Goal: Task Accomplishment & Management: Manage account settings

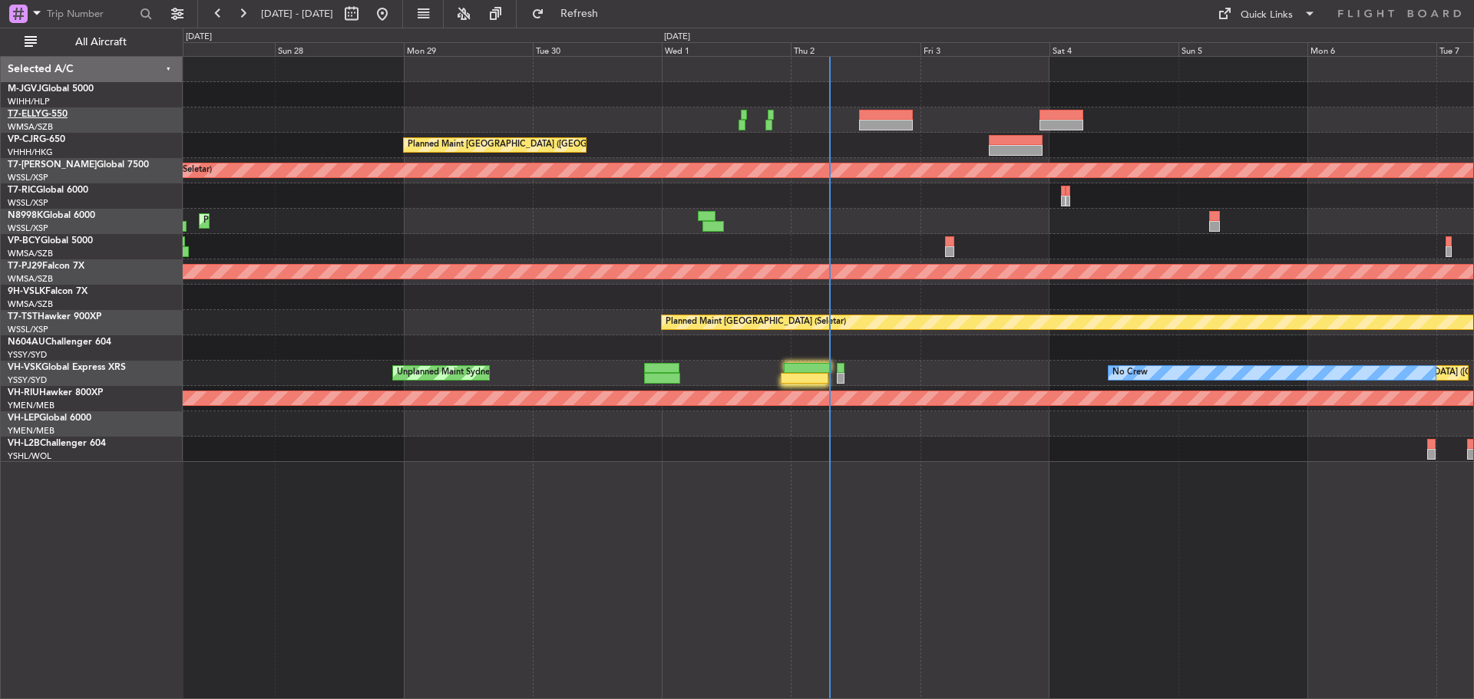
click at [31, 113] on span "T7-ELLY" at bounding box center [25, 114] width 34 height 9
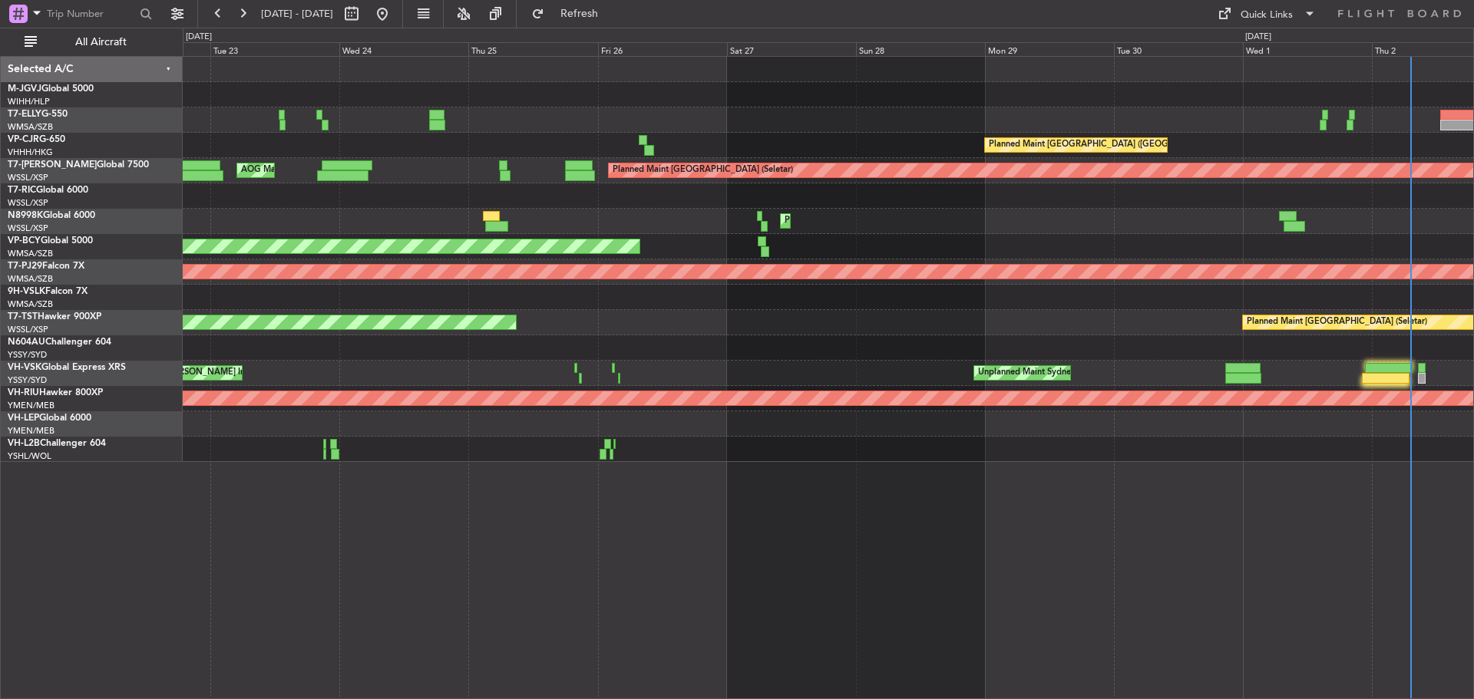
click at [1048, 176] on div "[PERSON_NAME] [GEOGRAPHIC_DATA] (Dubai Intl) Planned Maint [GEOGRAPHIC_DATA] ([…" at bounding box center [828, 259] width 1291 height 405
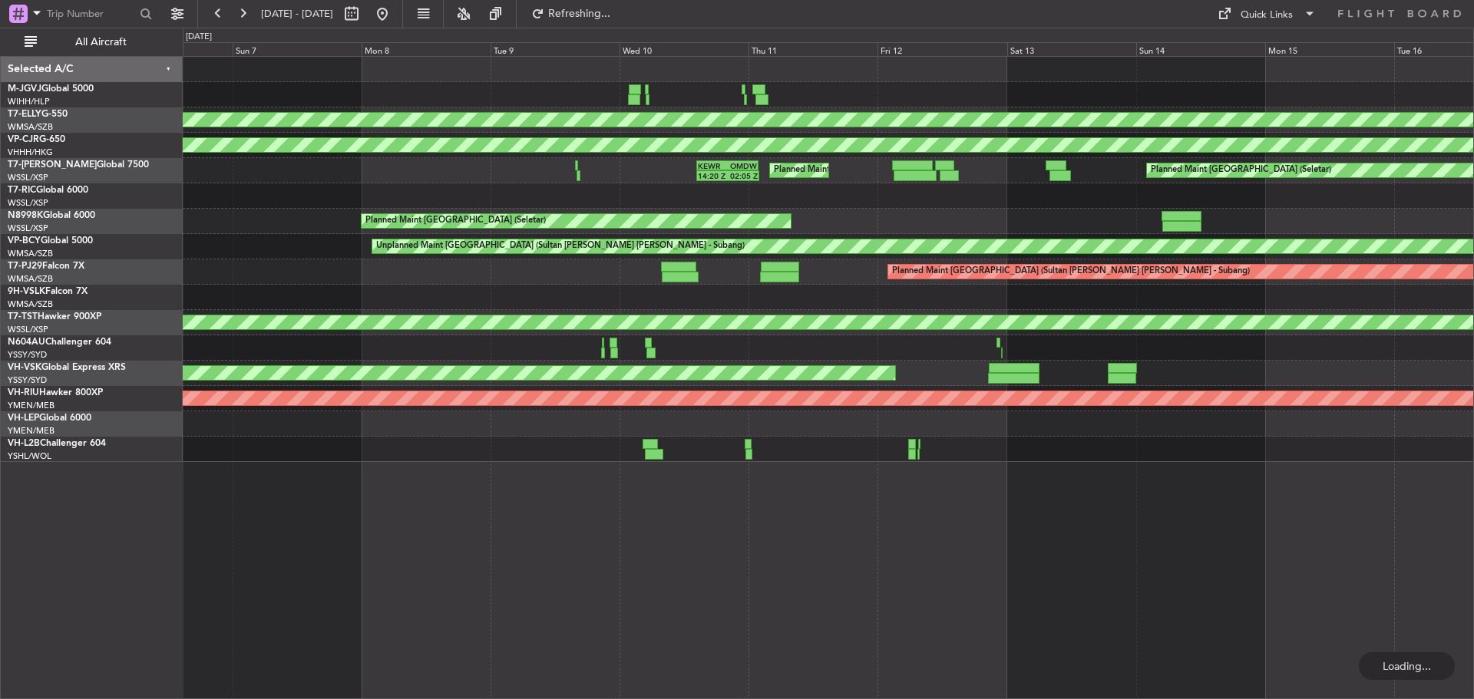
click at [1048, 256] on html "[DATE] - [DATE] Refreshing... Quick Links All Aircraft [PERSON_NAME] Jakarta (H…" at bounding box center [737, 349] width 1474 height 699
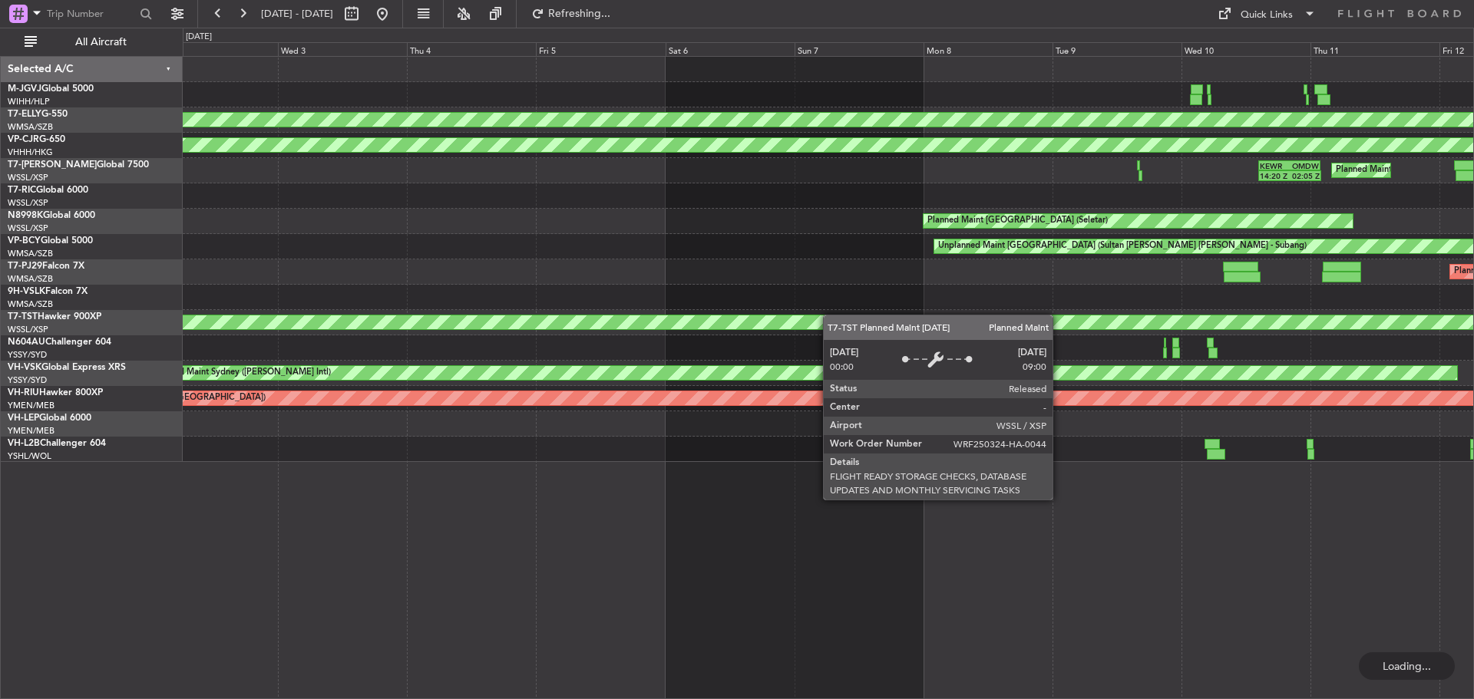
click at [1048, 326] on div "Planned Maint [GEOGRAPHIC_DATA] ([GEOGRAPHIC_DATA] Intl) [PERSON_NAME] [GEOGRAP…" at bounding box center [828, 259] width 1291 height 405
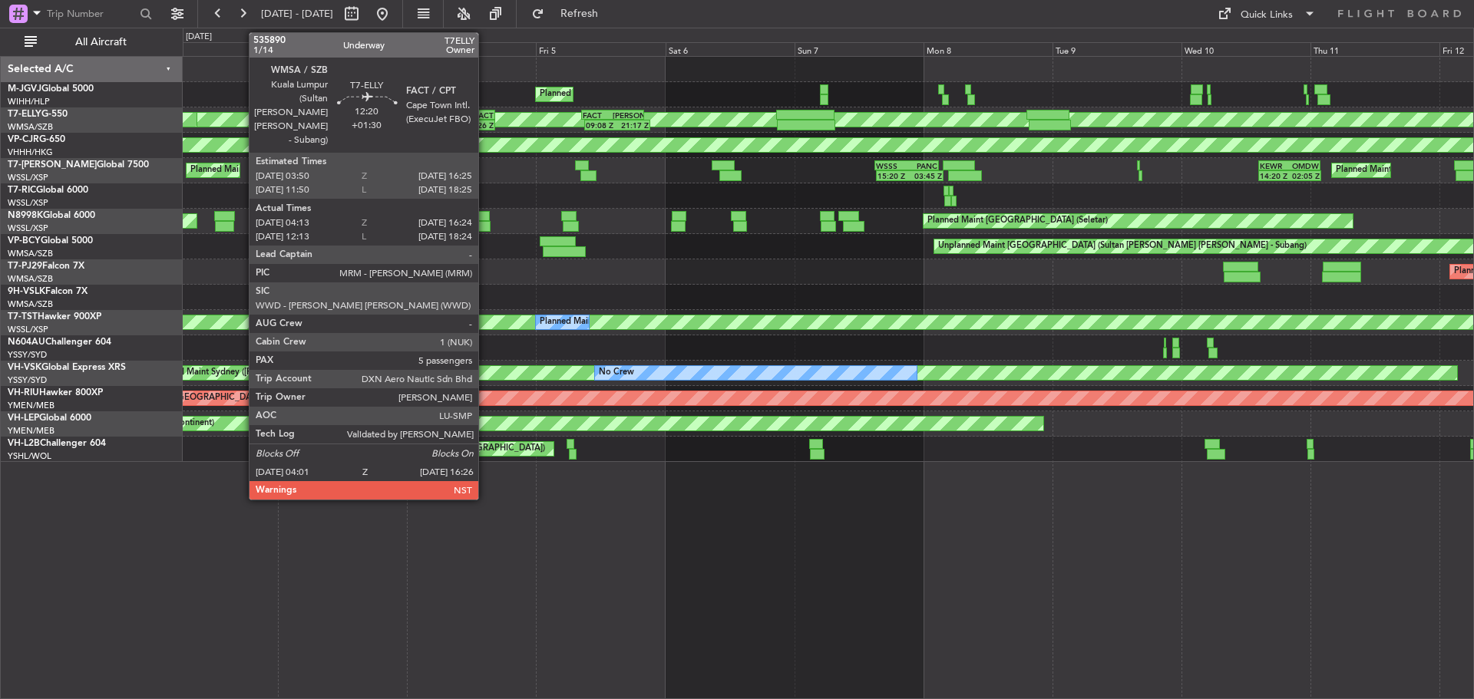
click at [485, 129] on div "16:26 Z" at bounding box center [477, 125] width 32 height 9
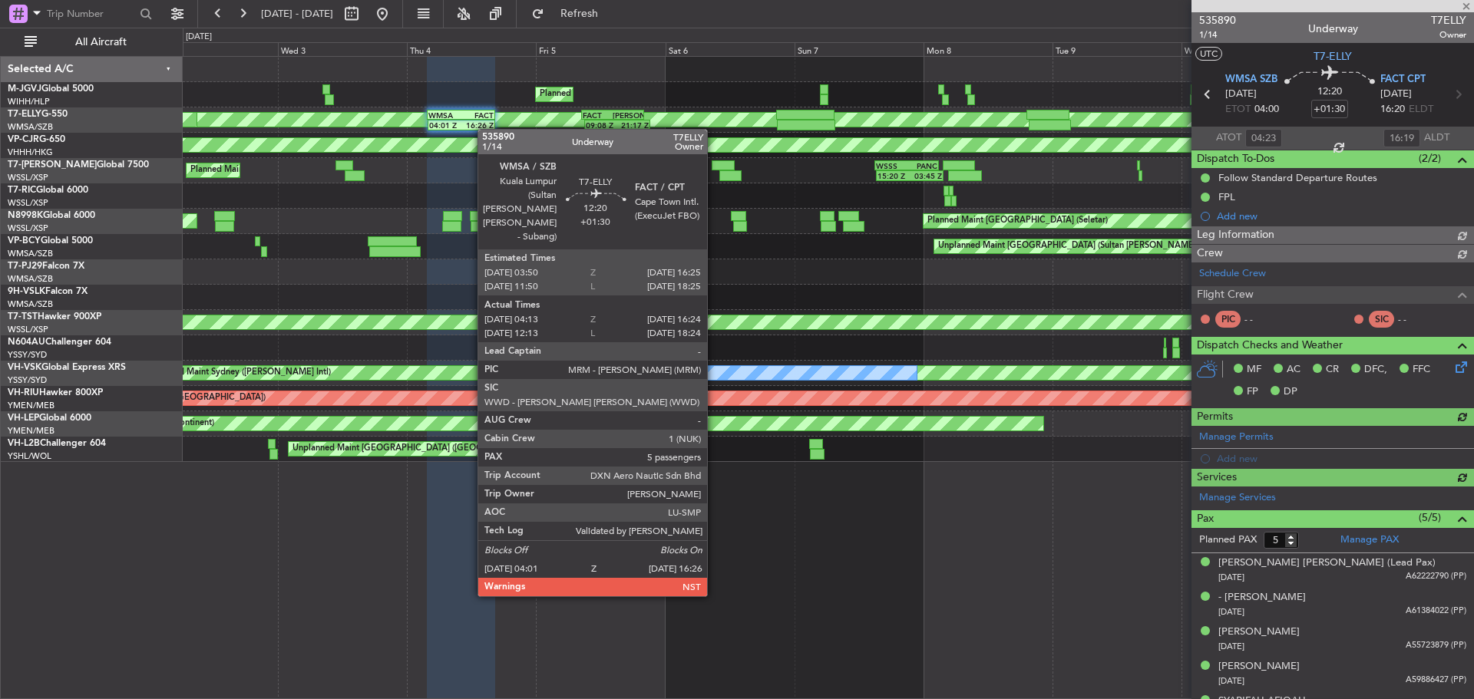
type input "[PERSON_NAME] (KYA)"
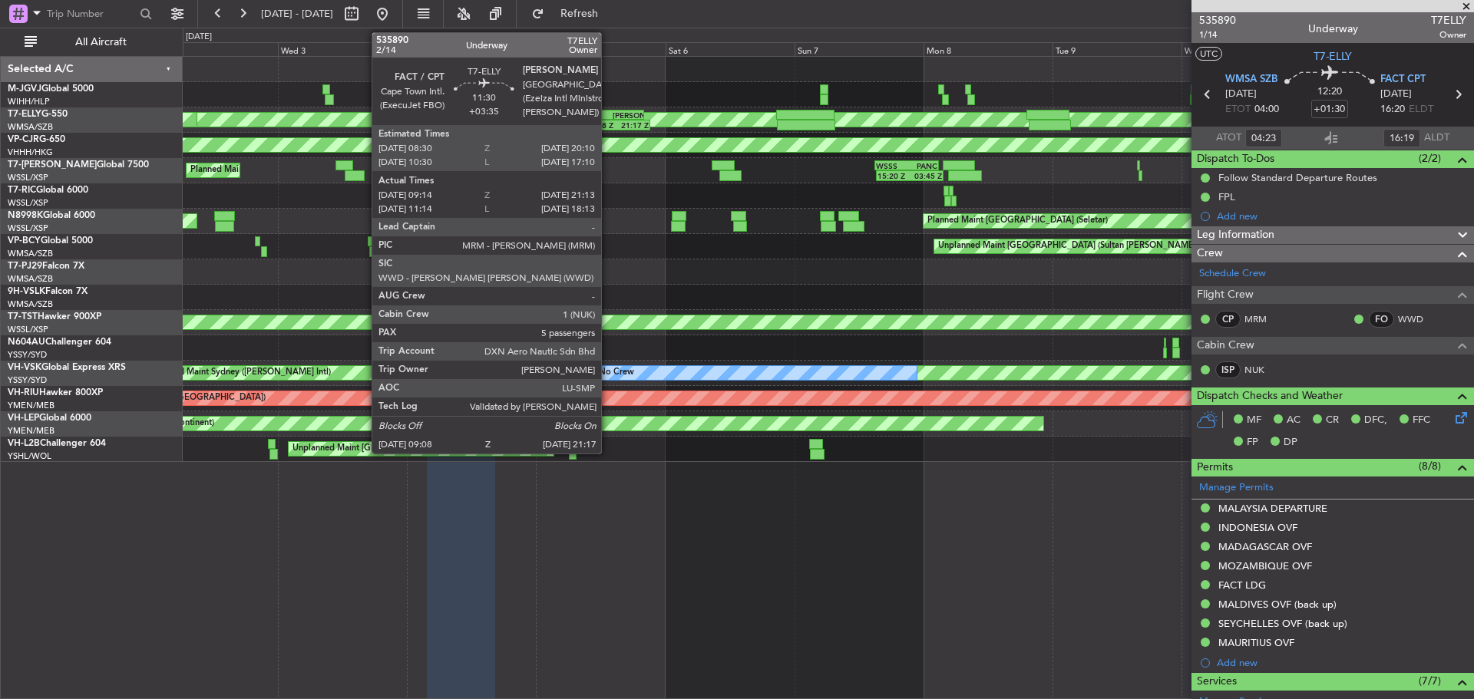
click at [608, 117] on div "FACT" at bounding box center [598, 115] width 30 height 9
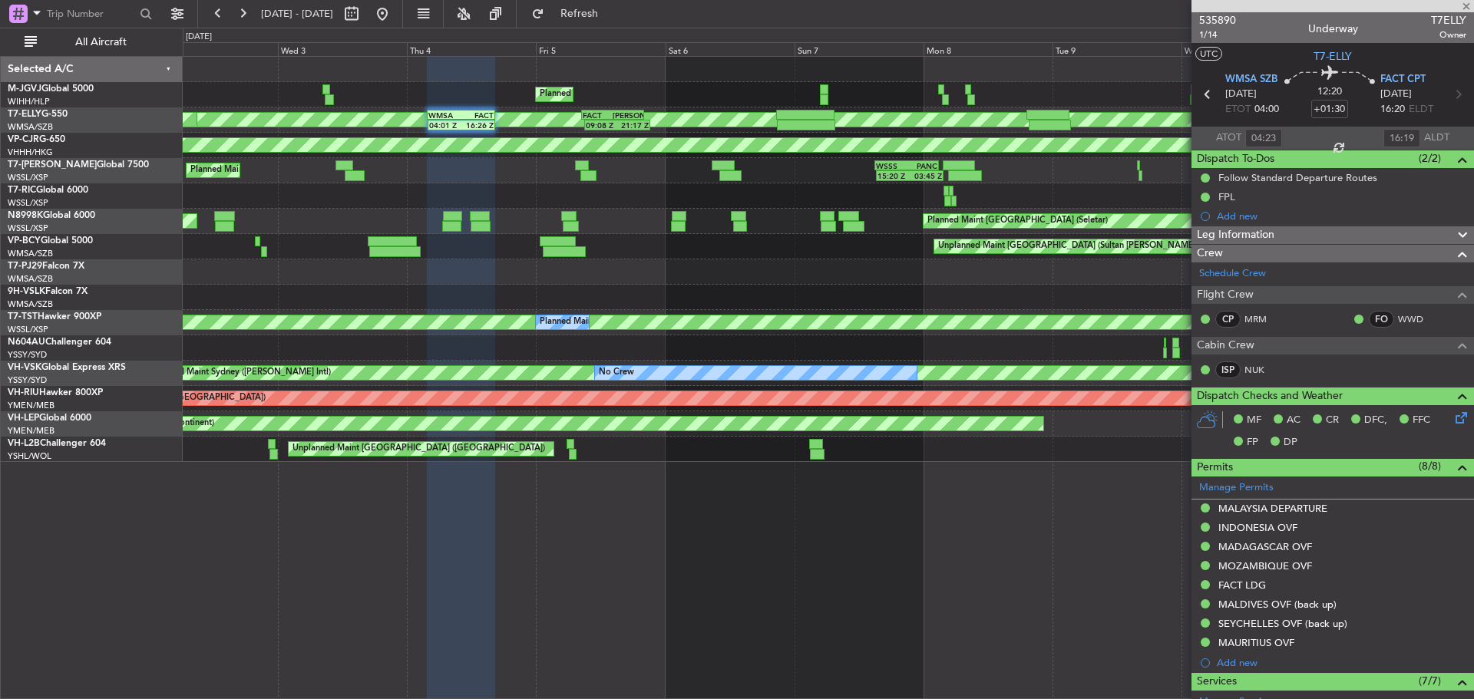
type input "+03:35"
type input "09:14"
type input "21:03"
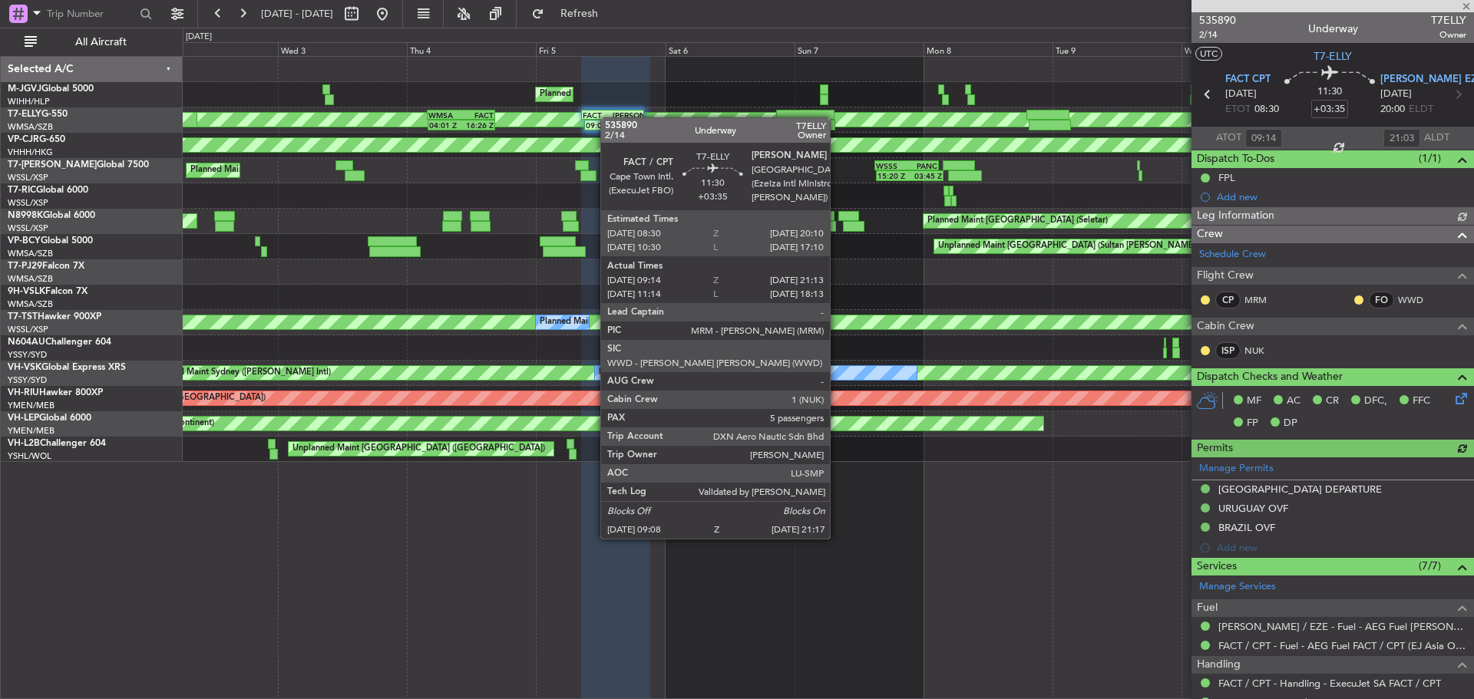
type input "[PERSON_NAME] (HHAFI)"
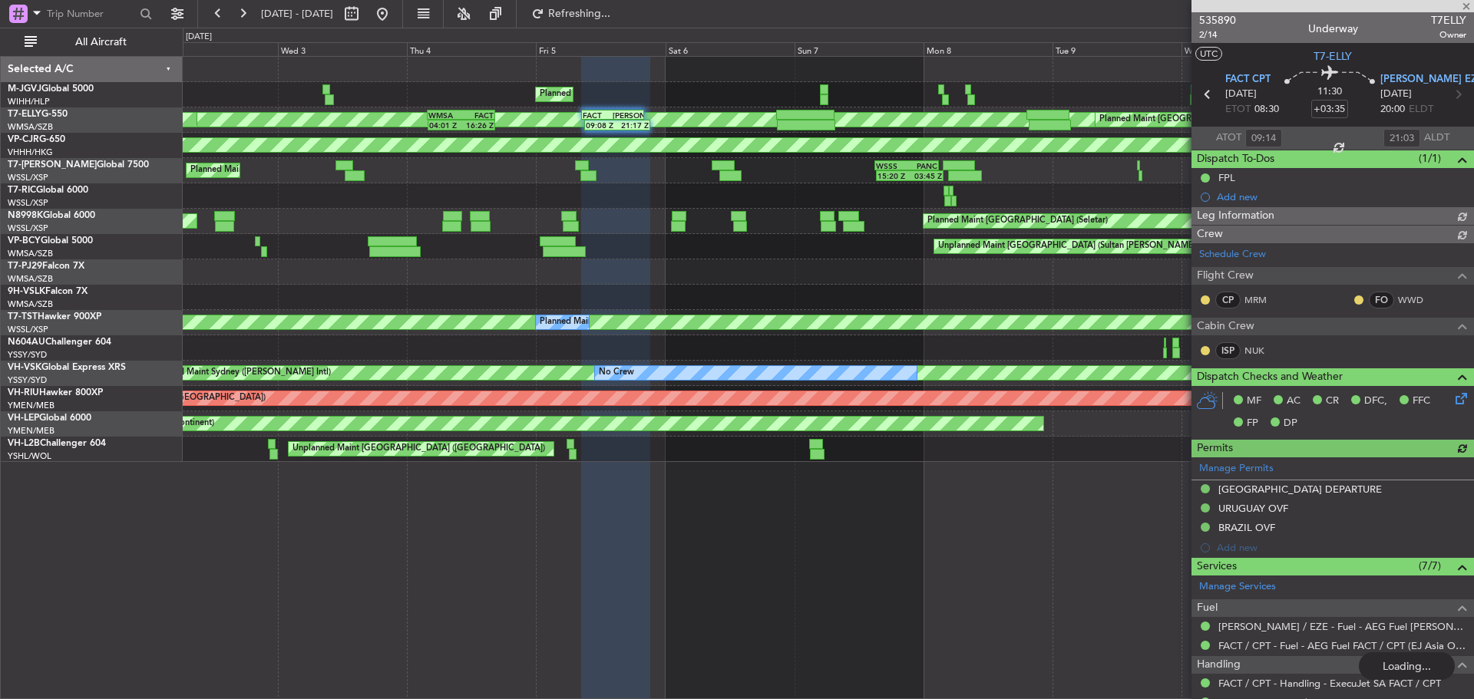
type input "[PERSON_NAME] (HHAFI)"
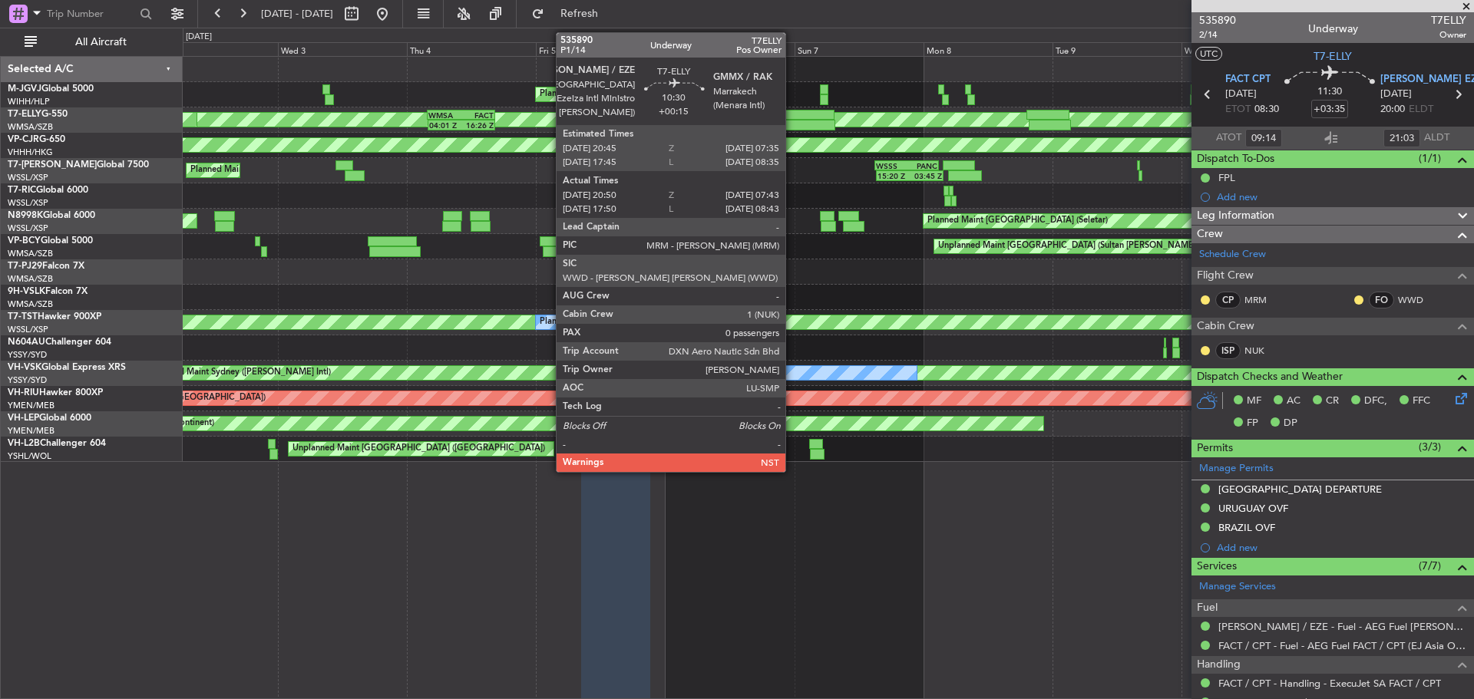
click at [792, 124] on div at bounding box center [806, 125] width 59 height 11
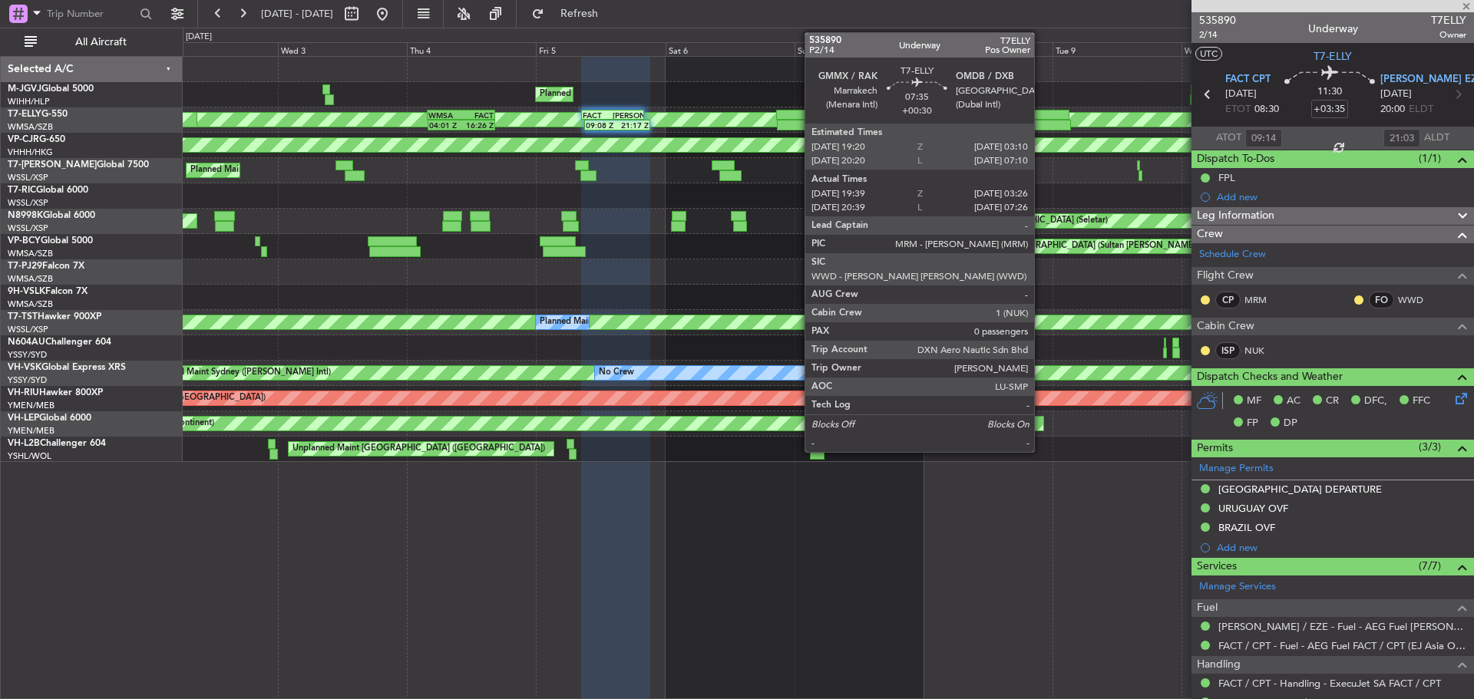
type input "+00:15"
type input "21:05"
type input "07:38"
type input "0"
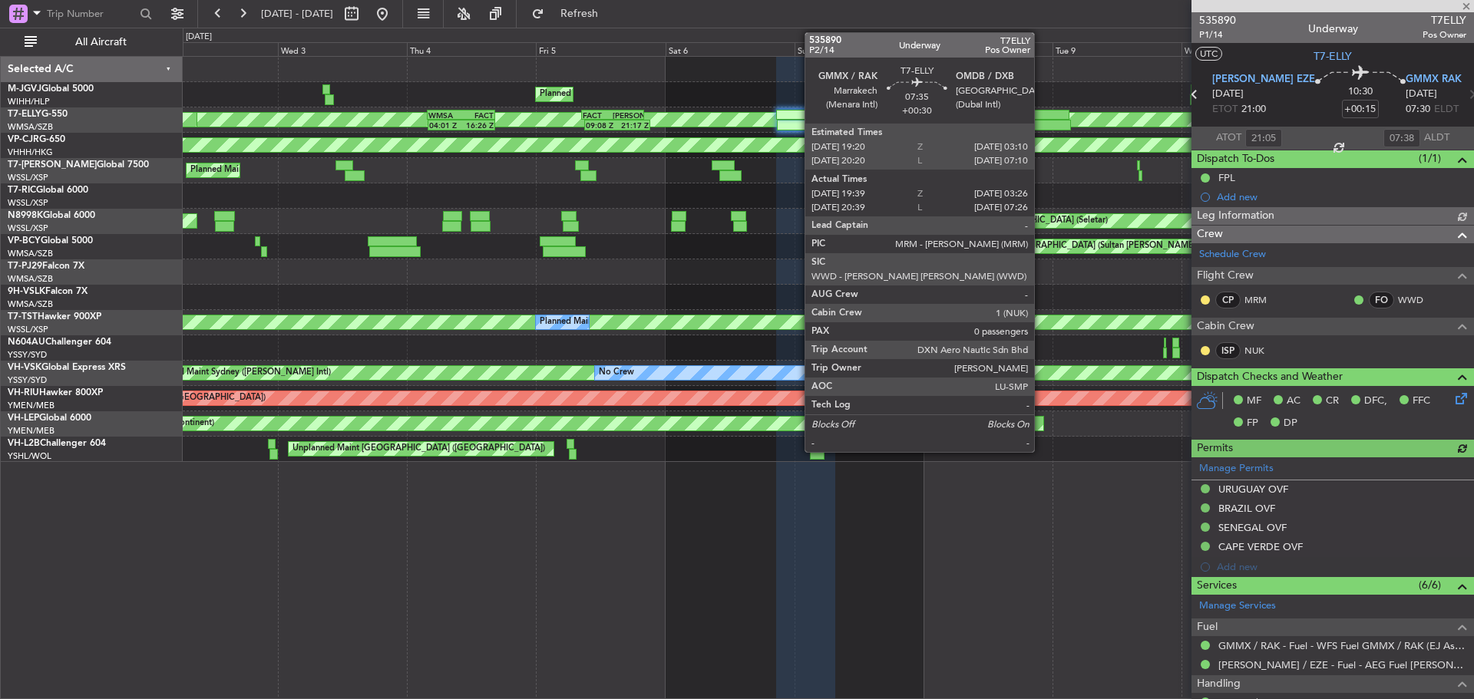
type input "[PERSON_NAME] (HHAFI)"
click at [1041, 126] on div at bounding box center [1050, 125] width 42 height 11
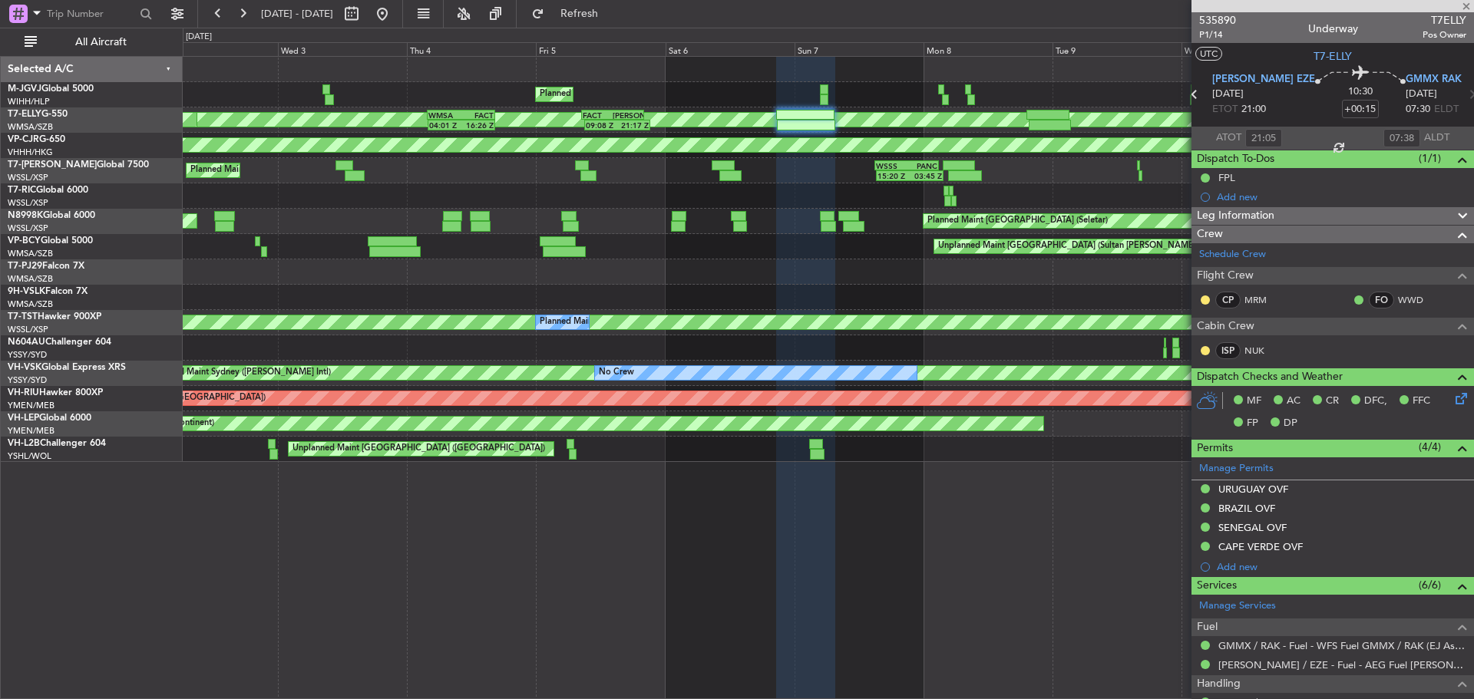
type input "+00:30"
type input "19:49"
type input "03:21"
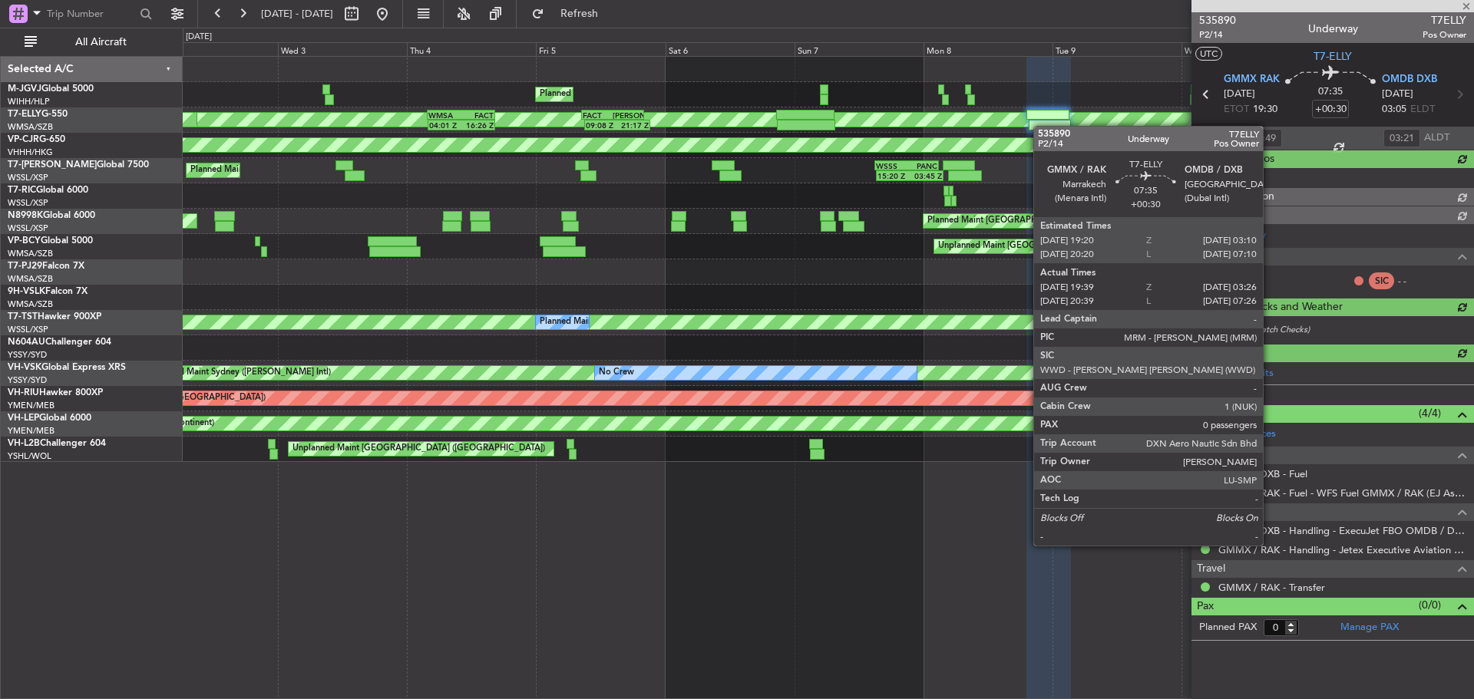
type input "[PERSON_NAME] (LEU)"
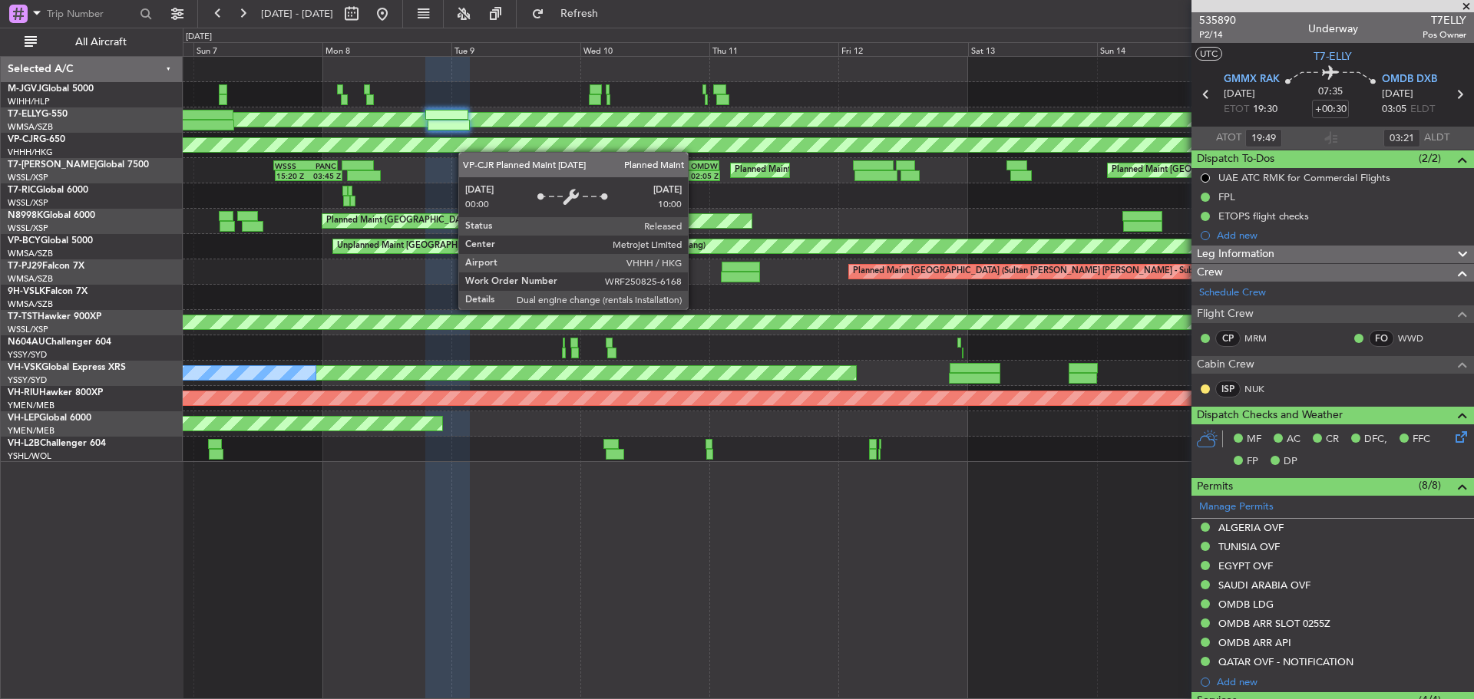
click at [455, 150] on div "AOG Maint [GEOGRAPHIC_DATA] (Halim Intl) Planned Maint [GEOGRAPHIC_DATA] (Selet…" at bounding box center [828, 259] width 1291 height 405
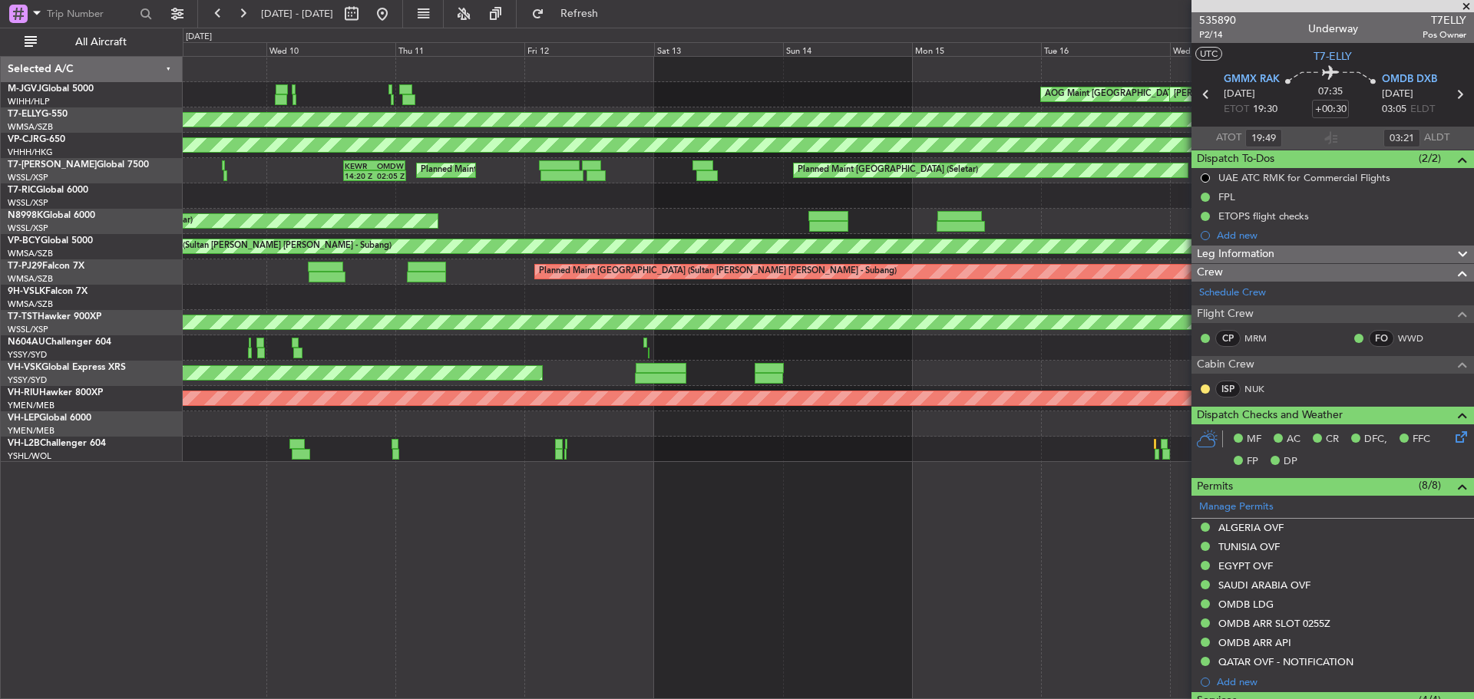
click at [690, 190] on div at bounding box center [828, 196] width 1291 height 25
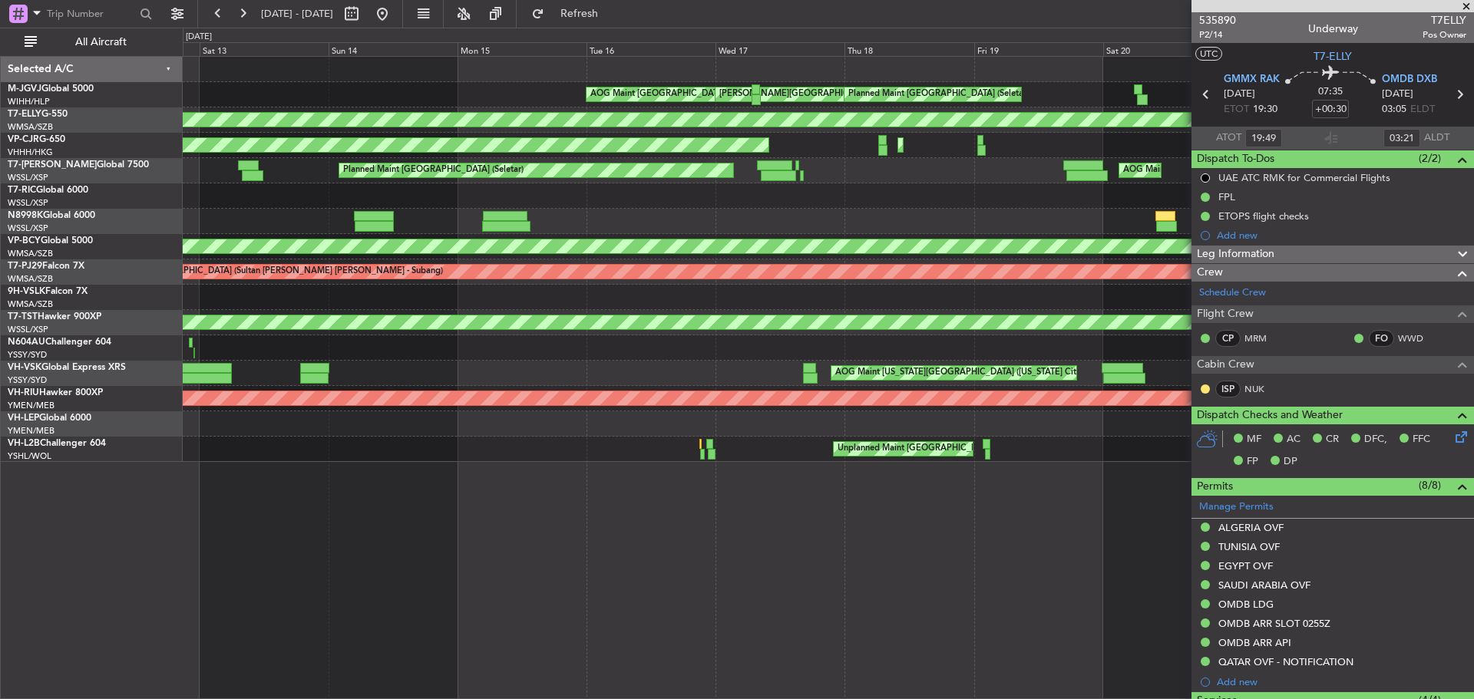
click at [547, 244] on div "AOG Maint [GEOGRAPHIC_DATA] (Halim Intl) [PERSON_NAME] Jakarta (Halim Intl) [PE…" at bounding box center [828, 259] width 1291 height 405
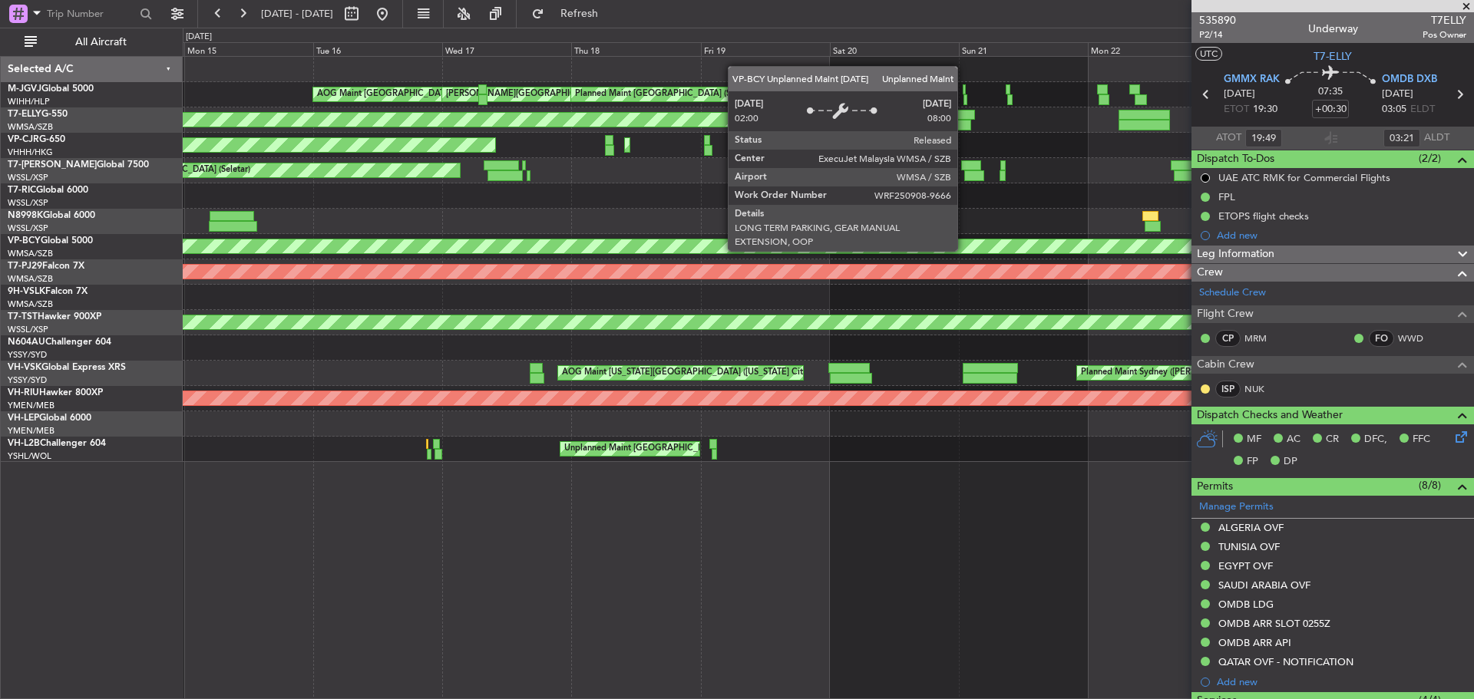
click at [710, 240] on div "Unplanned Maint [GEOGRAPHIC_DATA] (Sultan [PERSON_NAME] [PERSON_NAME] - Subang)" at bounding box center [468, 247] width 2355 height 14
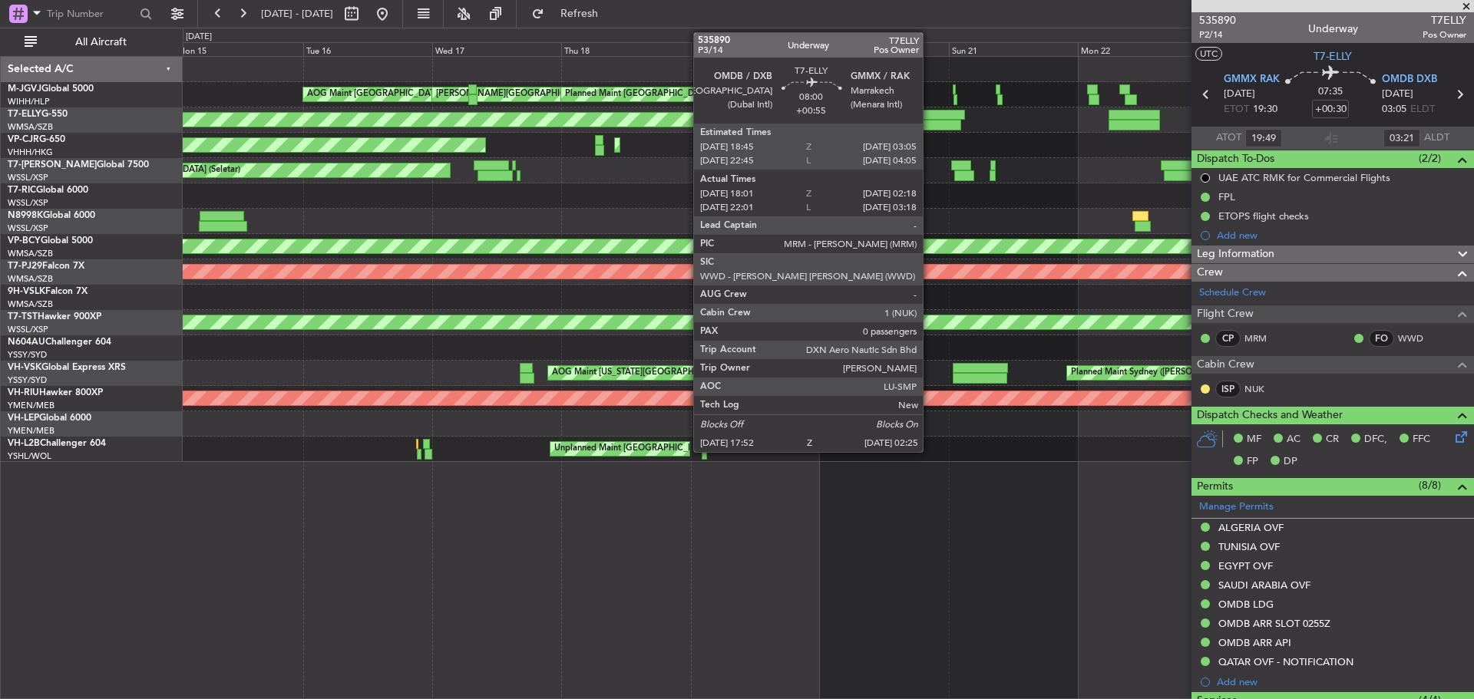
click at [930, 128] on div at bounding box center [938, 125] width 46 height 11
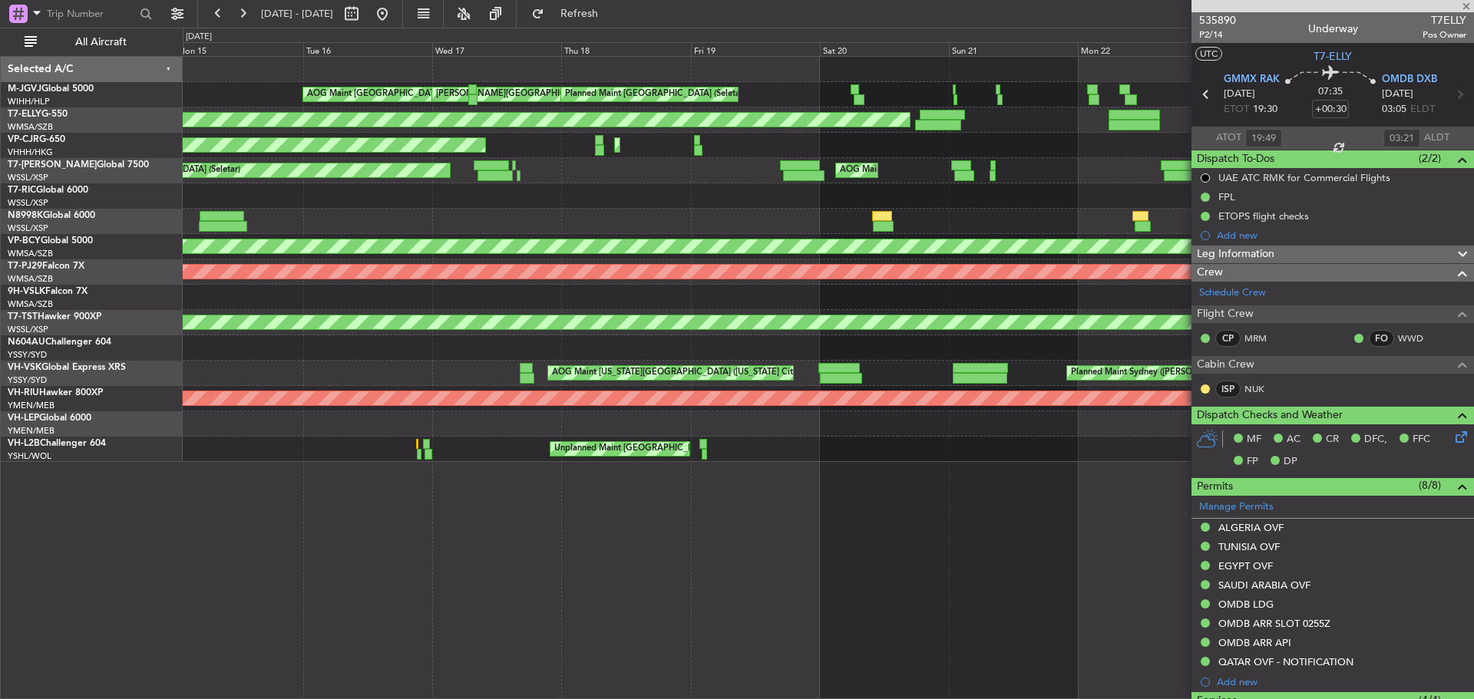
type input "+00:55"
type input "18:16"
type input "02:13"
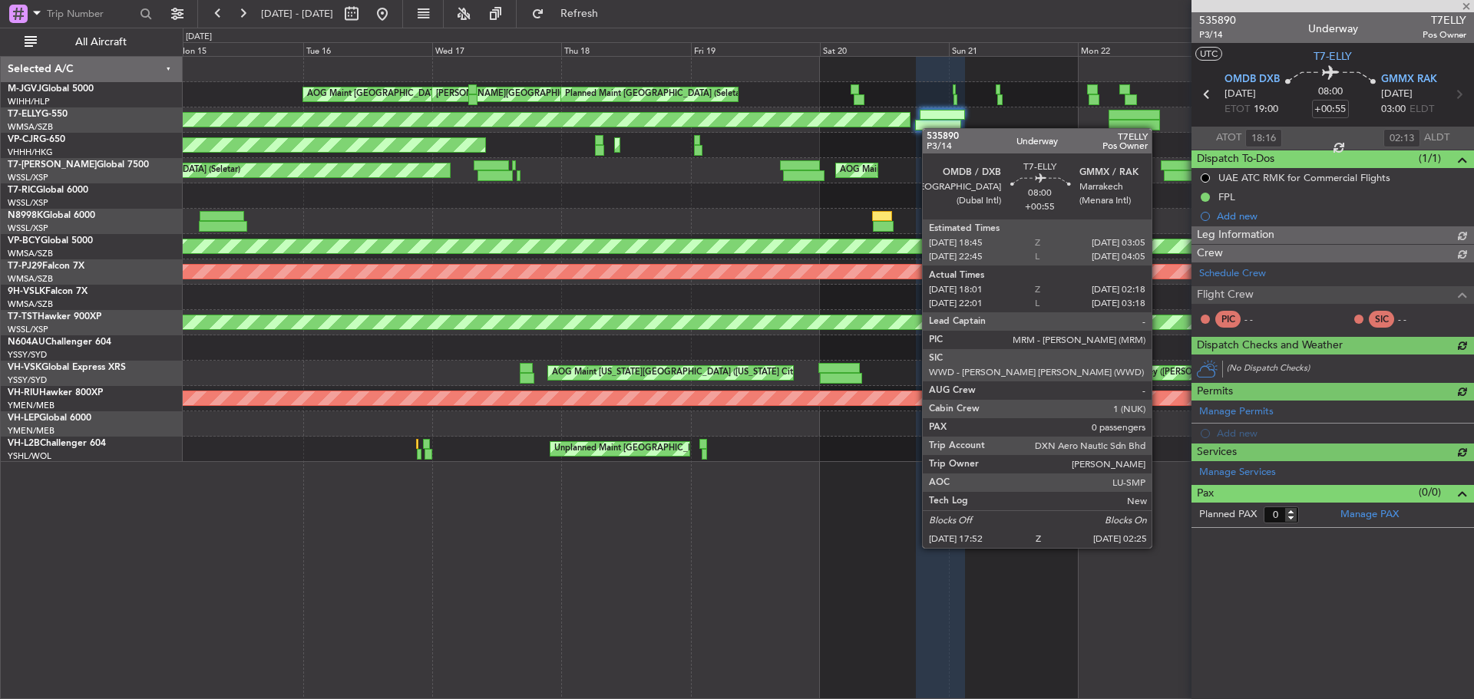
type input "[PERSON_NAME] (BTA)"
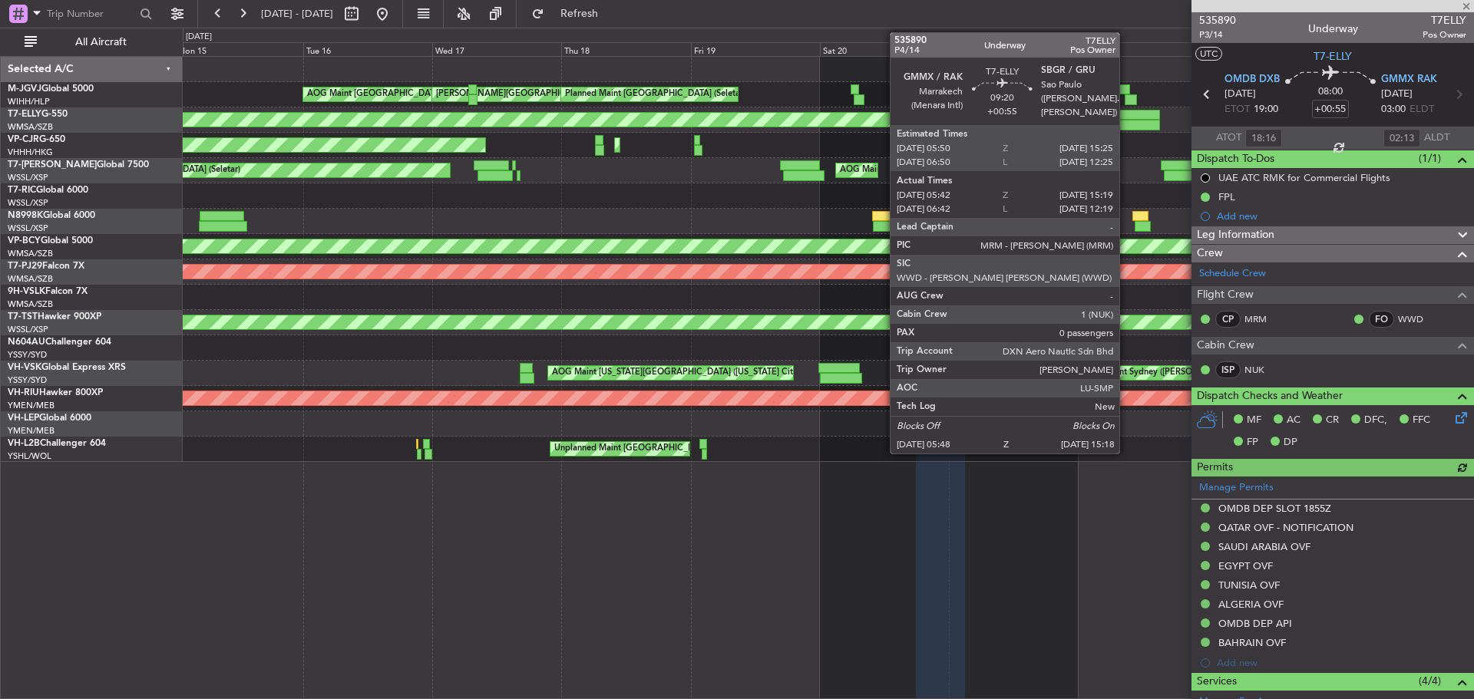
click at [1048, 129] on div at bounding box center [1134, 125] width 51 height 11
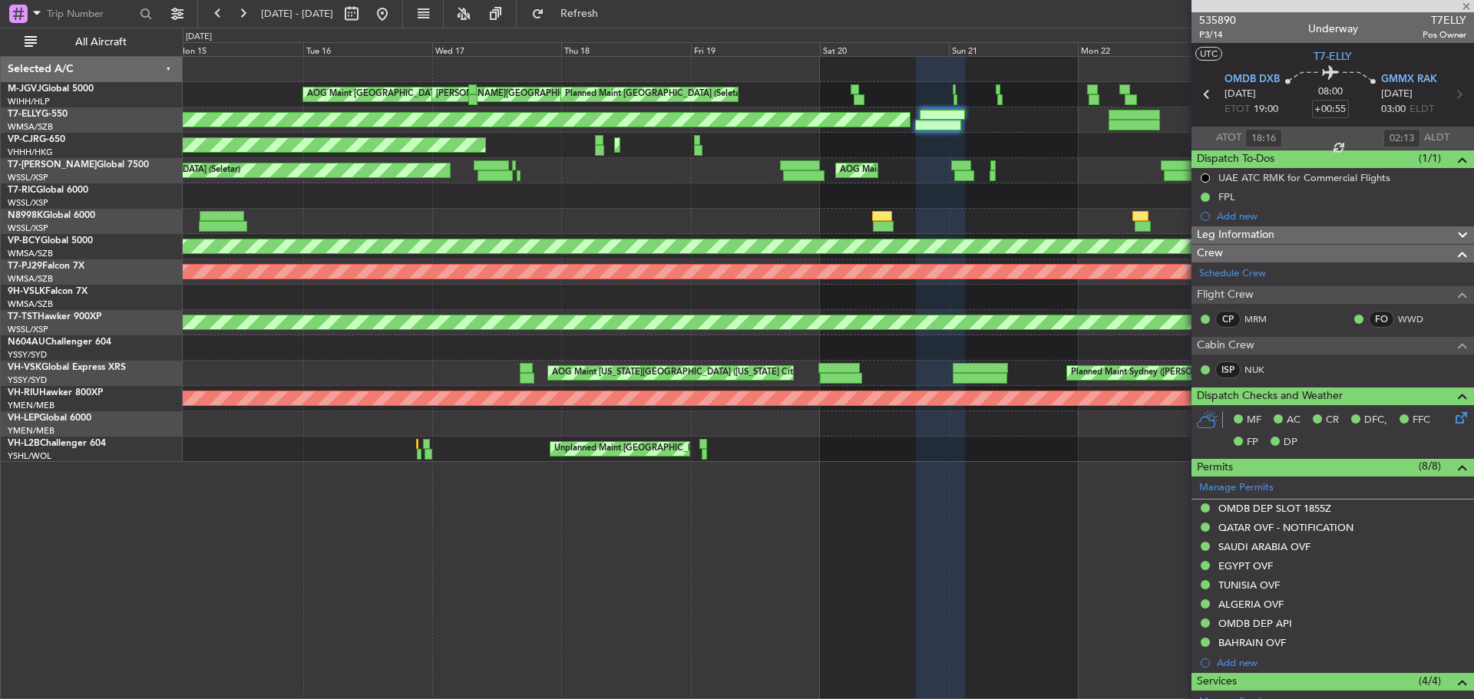
type input "05:52"
type input "15:14"
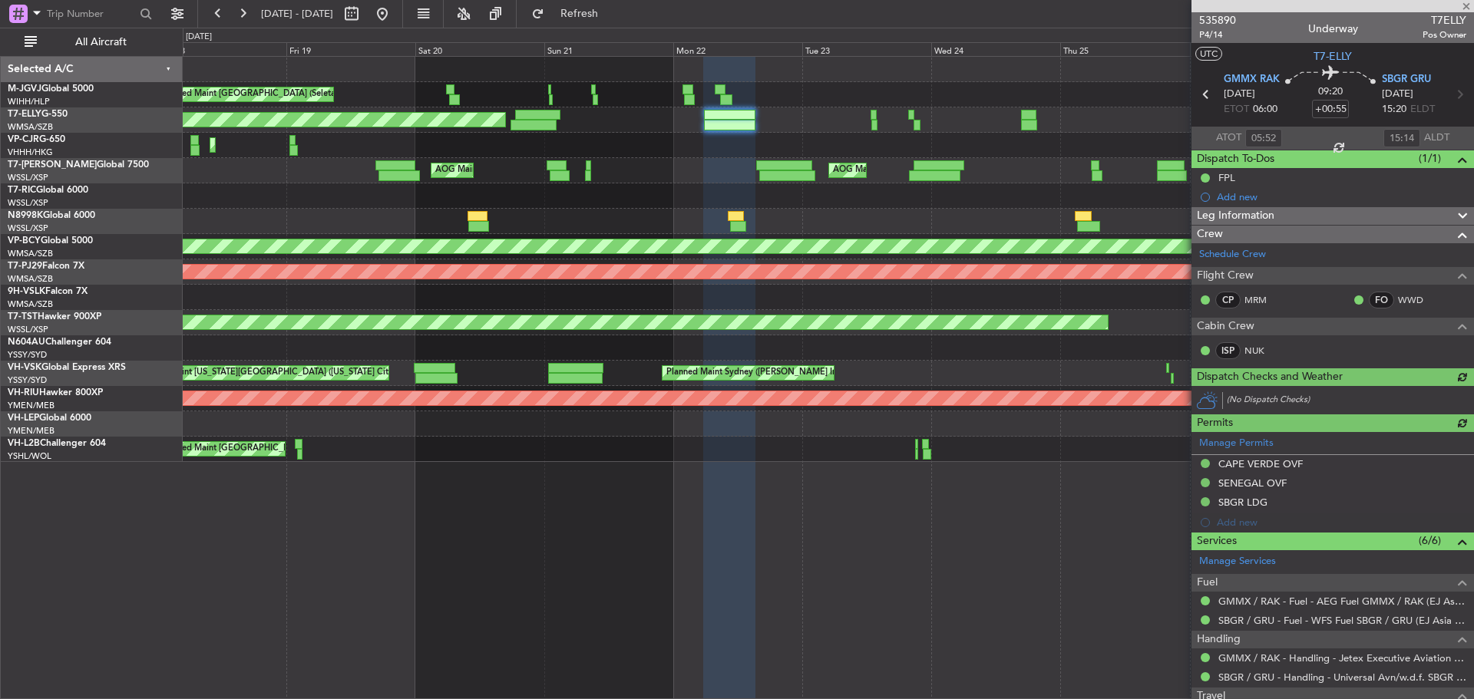
click at [555, 233] on div "[PERSON_NAME][GEOGRAPHIC_DATA] ([PERSON_NAME] Intl) [PERSON_NAME] Jakarta (Hali…" at bounding box center [828, 259] width 1291 height 405
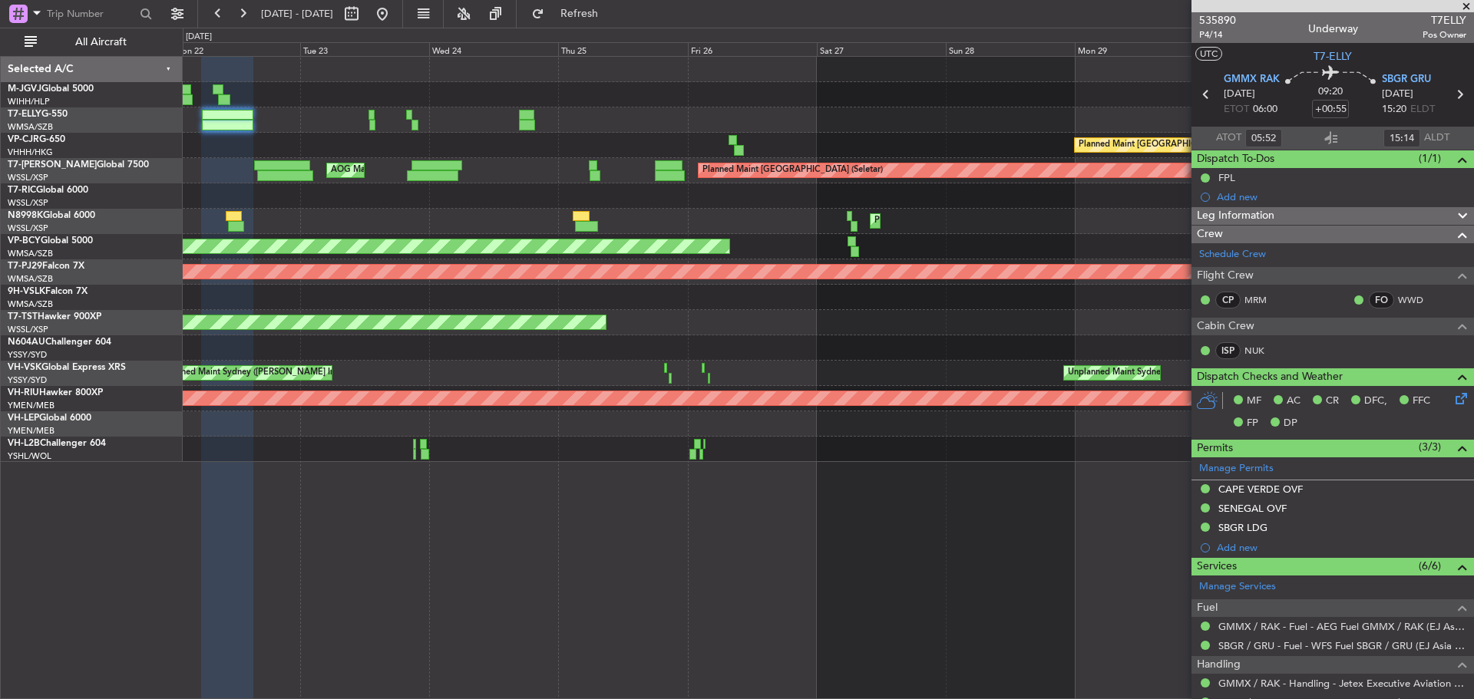
click at [490, 184] on div "[PERSON_NAME] [GEOGRAPHIC_DATA] (Dubai Intl) Planned Maint [GEOGRAPHIC_DATA] ([…" at bounding box center [828, 259] width 1291 height 405
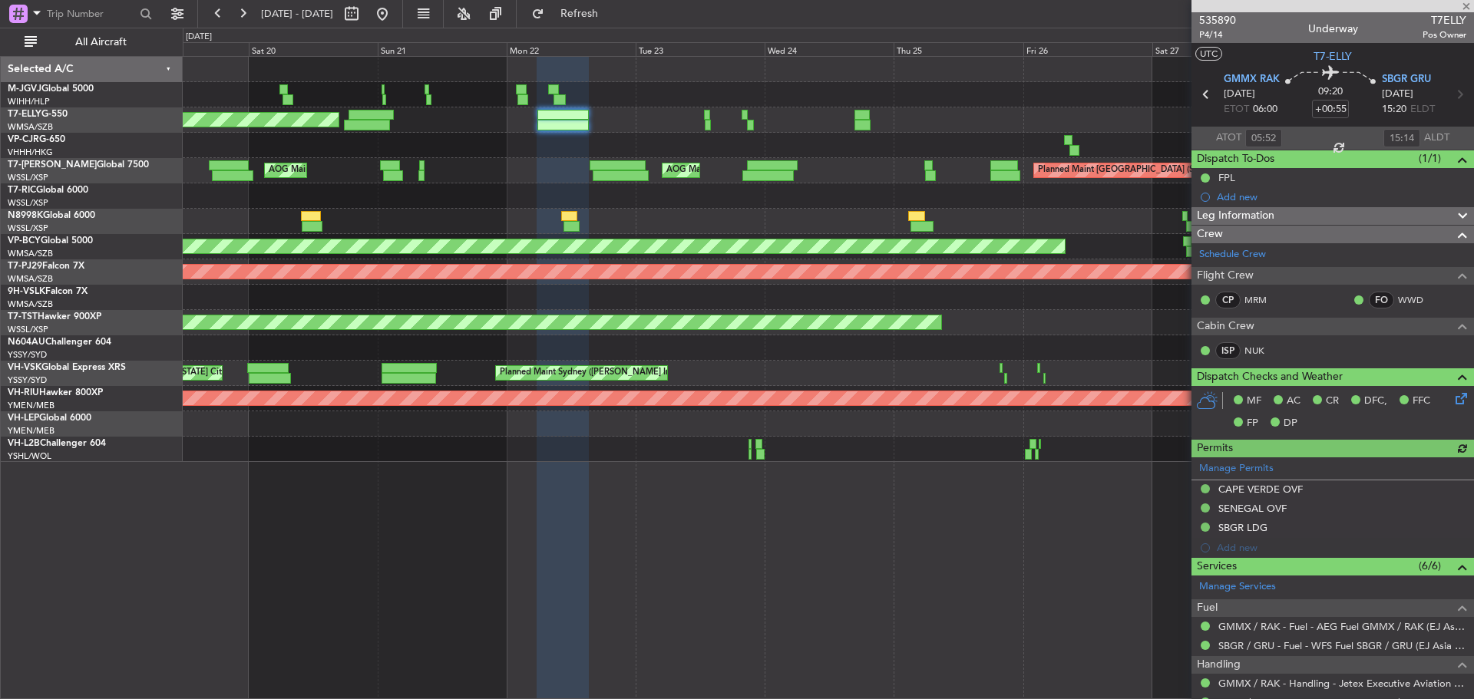
click at [858, 193] on div at bounding box center [828, 196] width 1291 height 25
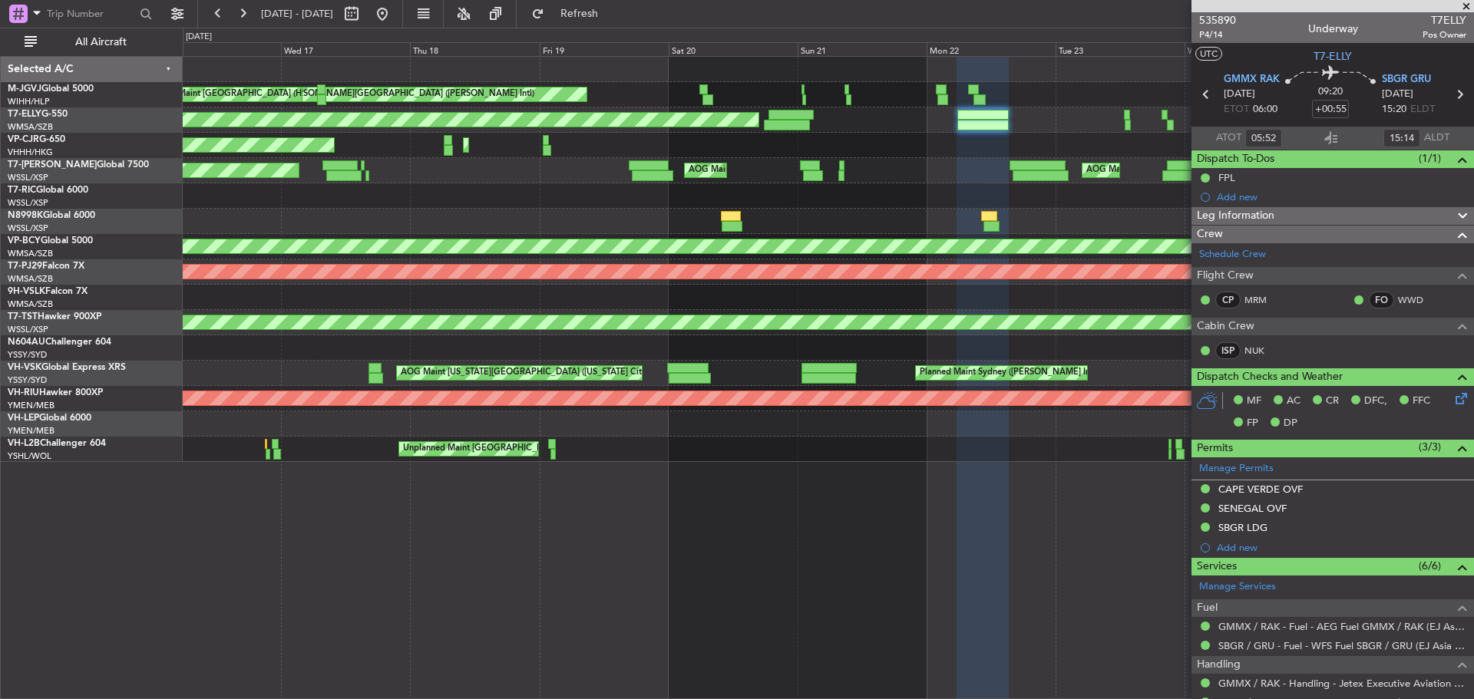
click at [927, 181] on div "Planned Maint [GEOGRAPHIC_DATA] (Seletar) [PERSON_NAME] Jakarta (Halim Intl) [P…" at bounding box center [828, 259] width 1291 height 405
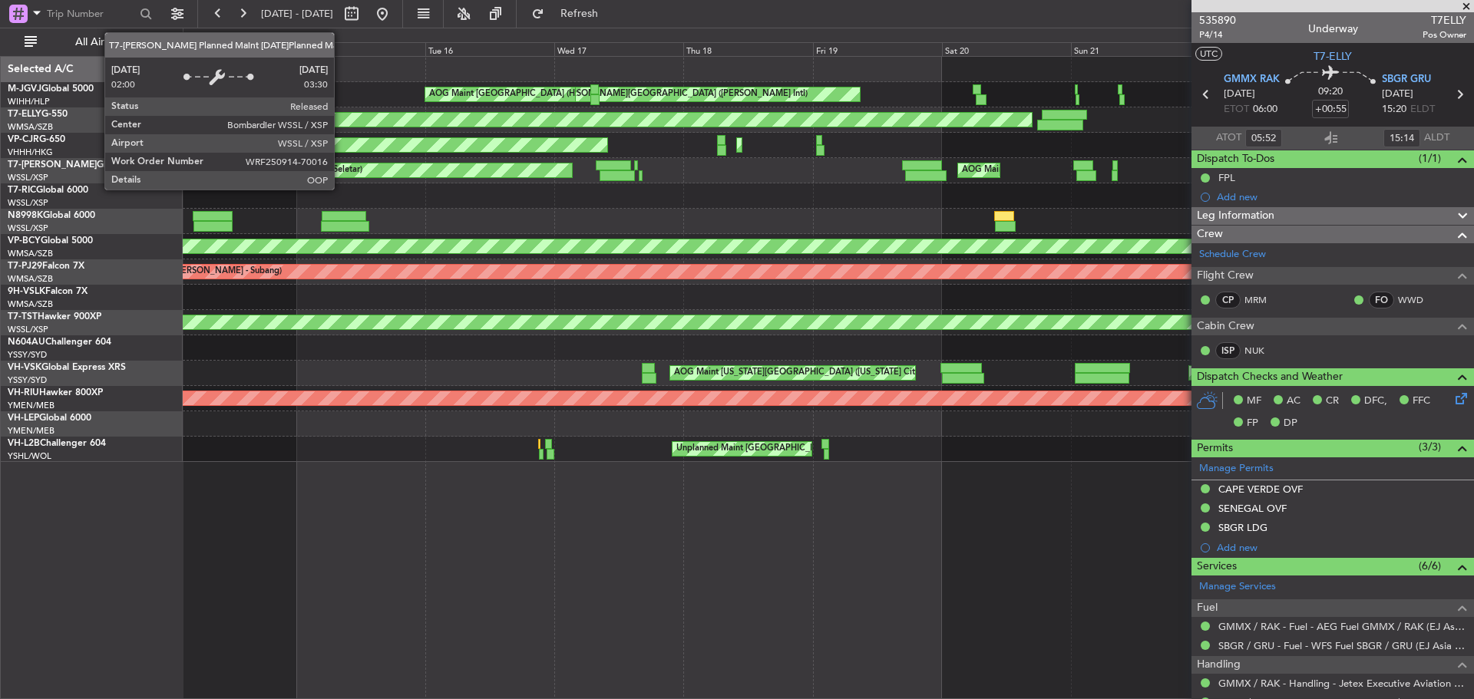
click at [1048, 238] on div "Planned Maint [GEOGRAPHIC_DATA] (Seletar) [PERSON_NAME] Jakarta (Halim Intl) [P…" at bounding box center [828, 259] width 1291 height 405
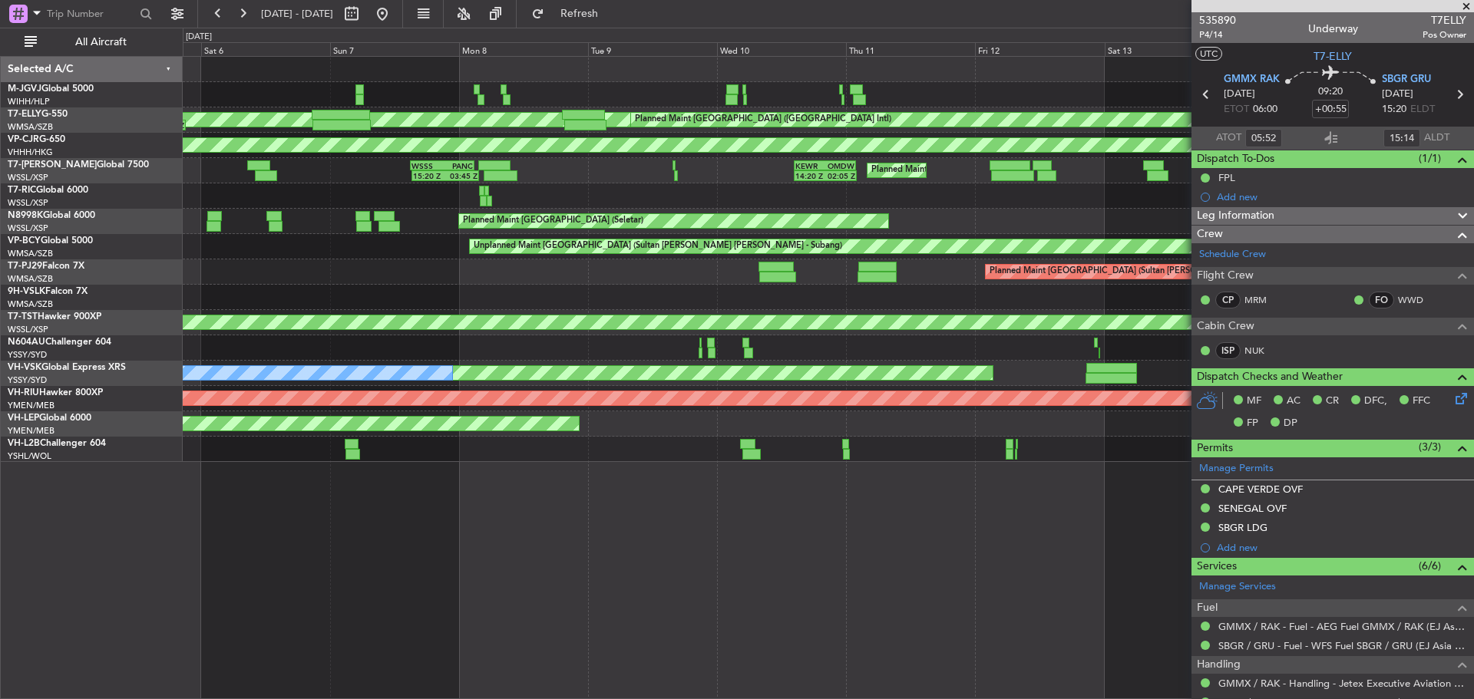
click at [883, 312] on div "AOG Maint [GEOGRAPHIC_DATA] (Halim Intl) Planned Maint [GEOGRAPHIC_DATA] (Selet…" at bounding box center [828, 259] width 1291 height 405
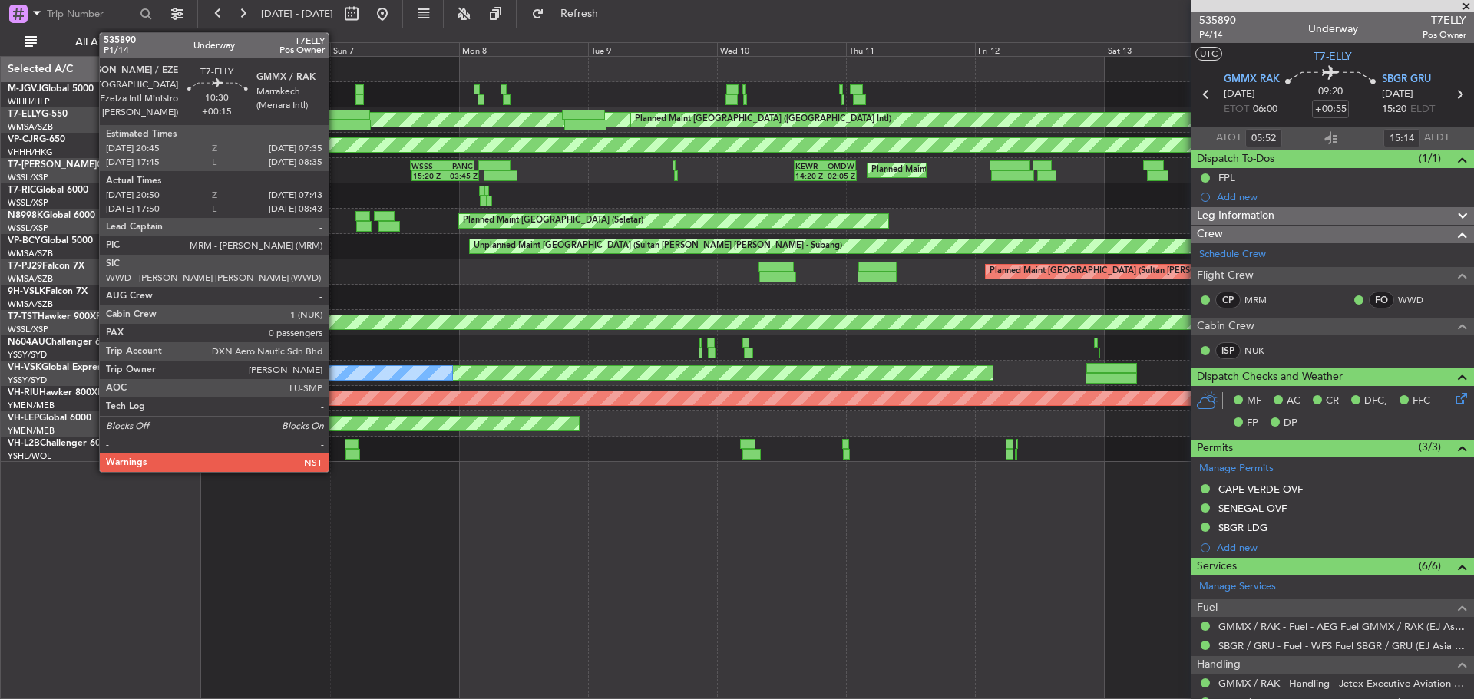
click at [336, 121] on div at bounding box center [341, 125] width 59 height 11
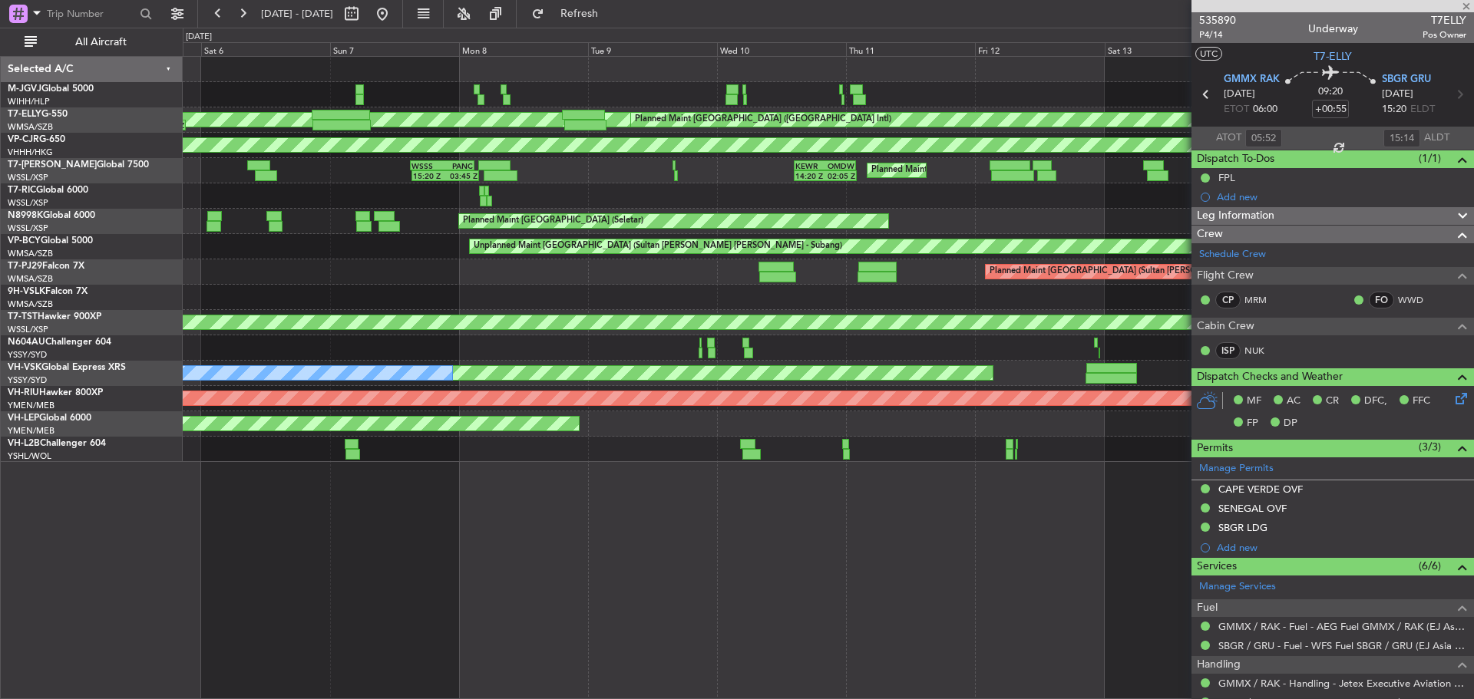
type input "+00:15"
type input "21:05"
type input "07:38"
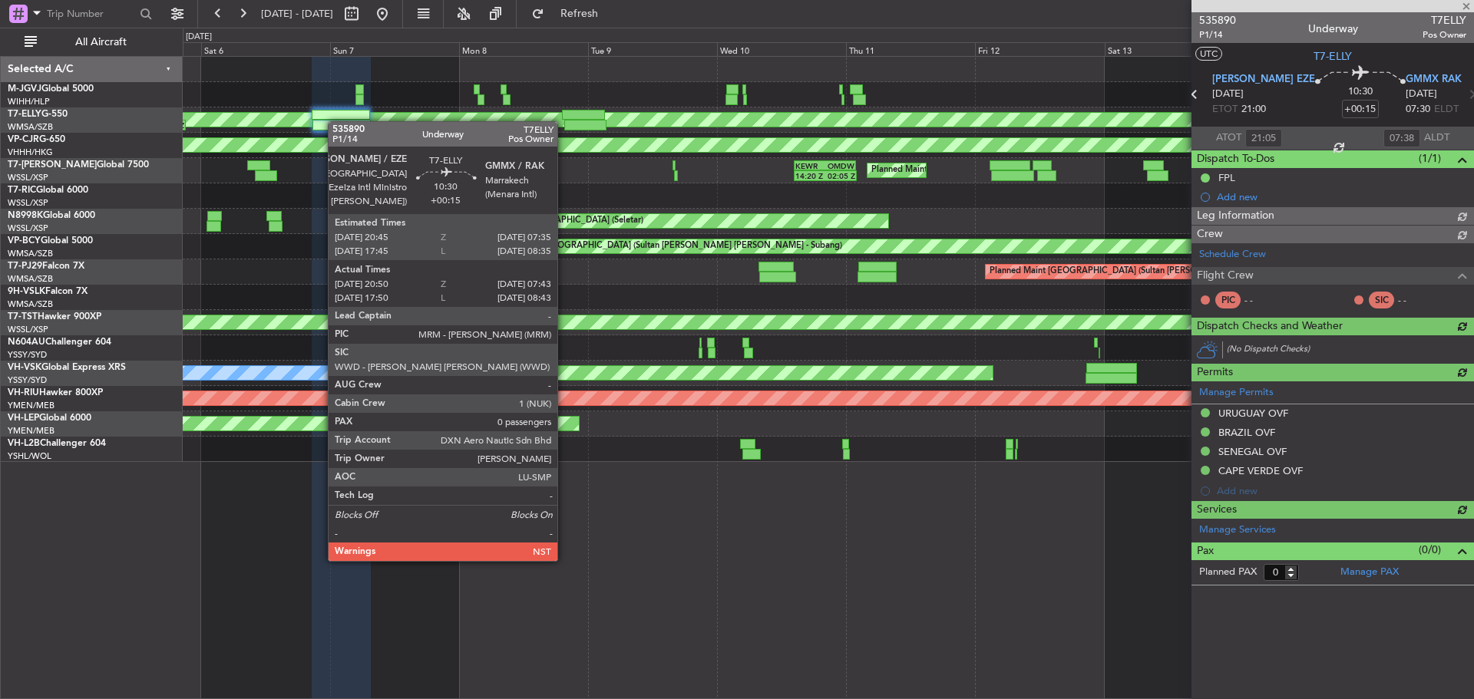
type input "[PERSON_NAME] (HHAFI)"
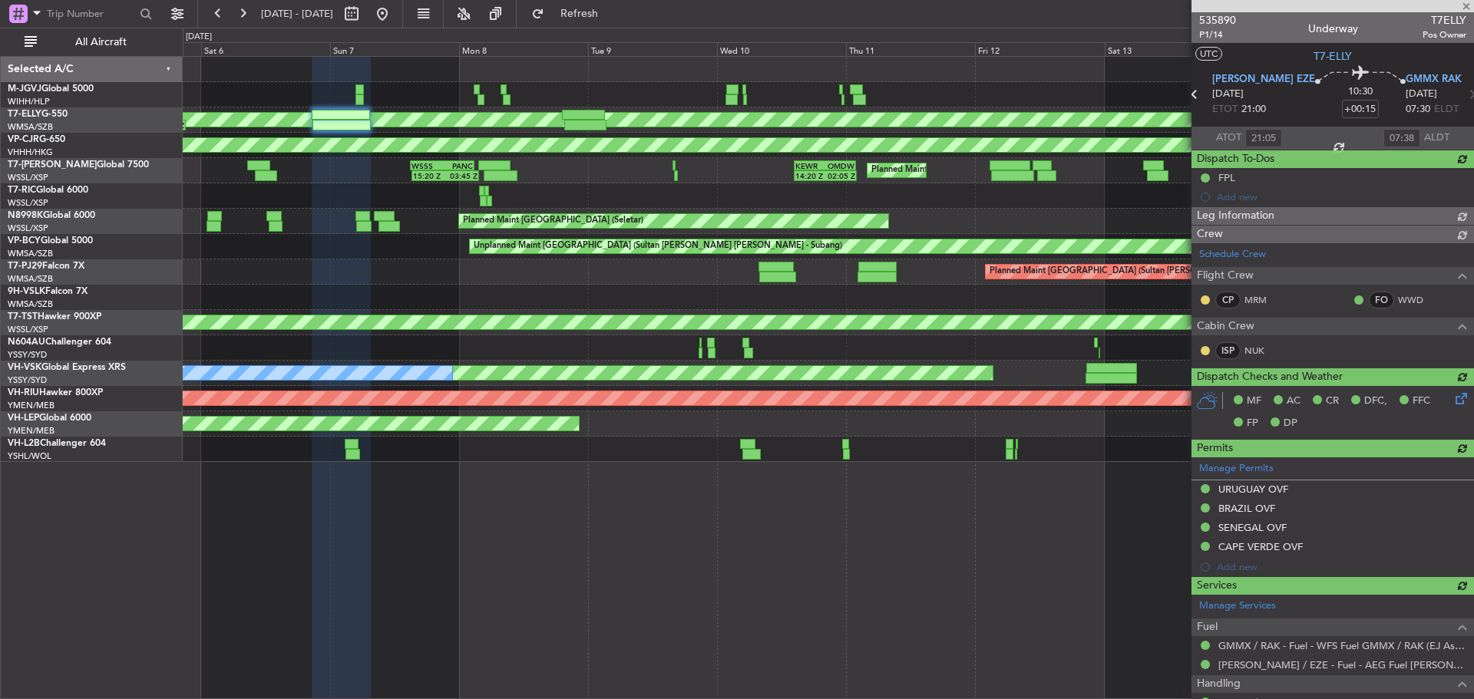
type input "[PERSON_NAME] (HHAFI)"
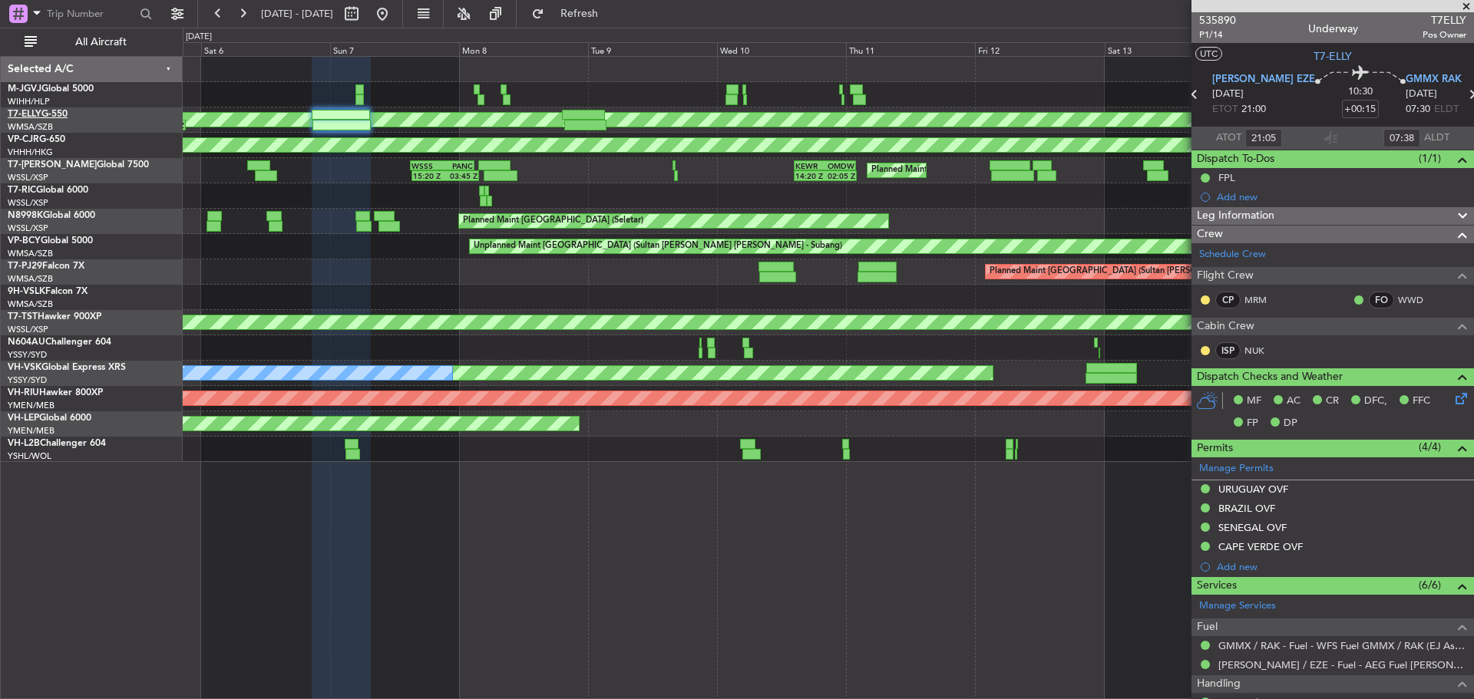
click at [61, 114] on link "T7-ELLY G-550" at bounding box center [38, 114] width 60 height 9
type input "[PERSON_NAME] (HHAFI)"
click at [395, 21] on button at bounding box center [382, 14] width 25 height 25
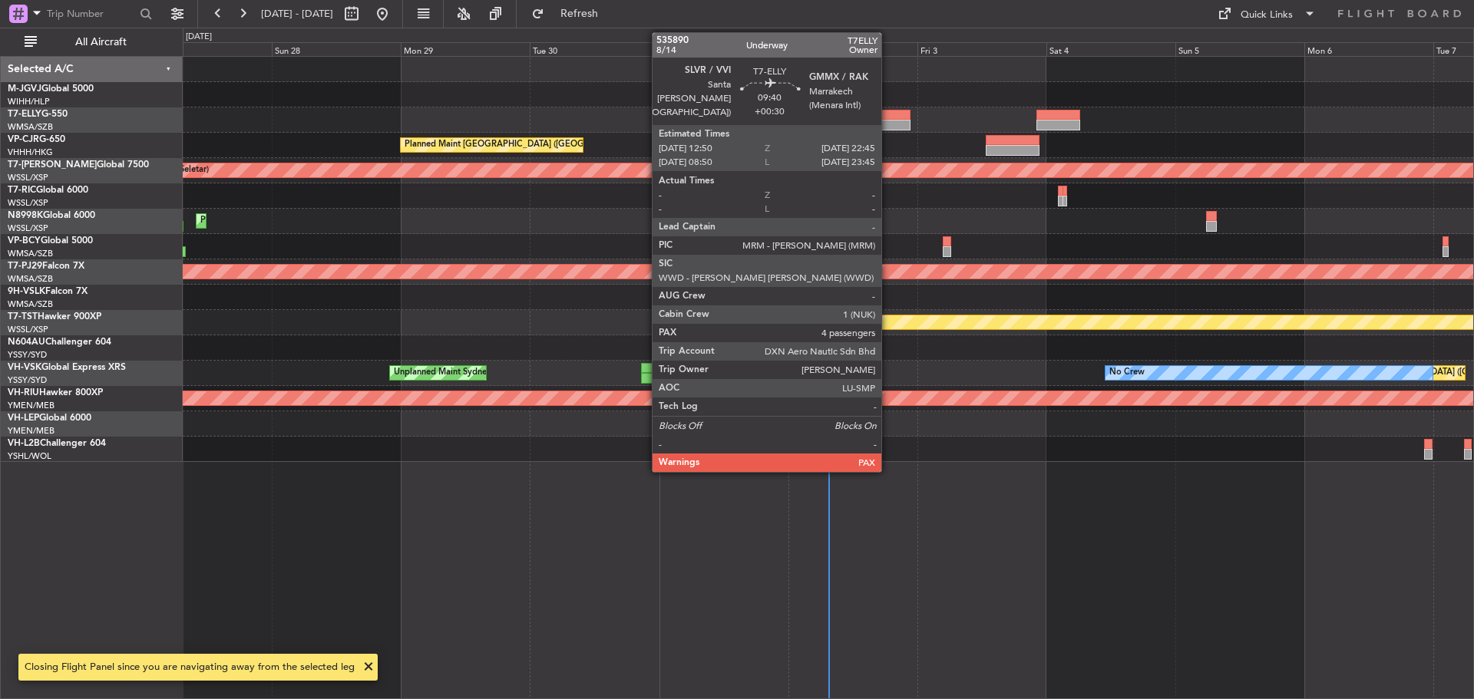
click at [888, 122] on div at bounding box center [884, 125] width 54 height 11
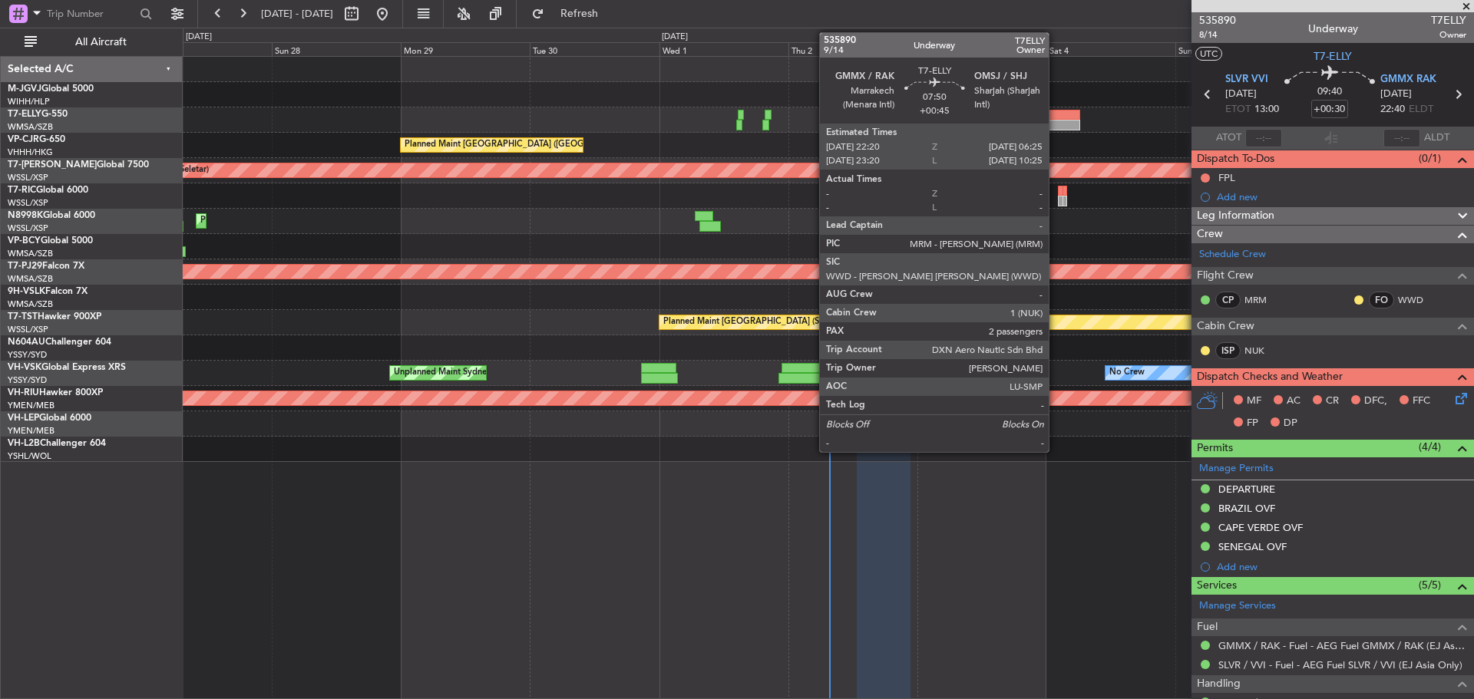
click at [1048, 121] on div at bounding box center [1059, 125] width 44 height 11
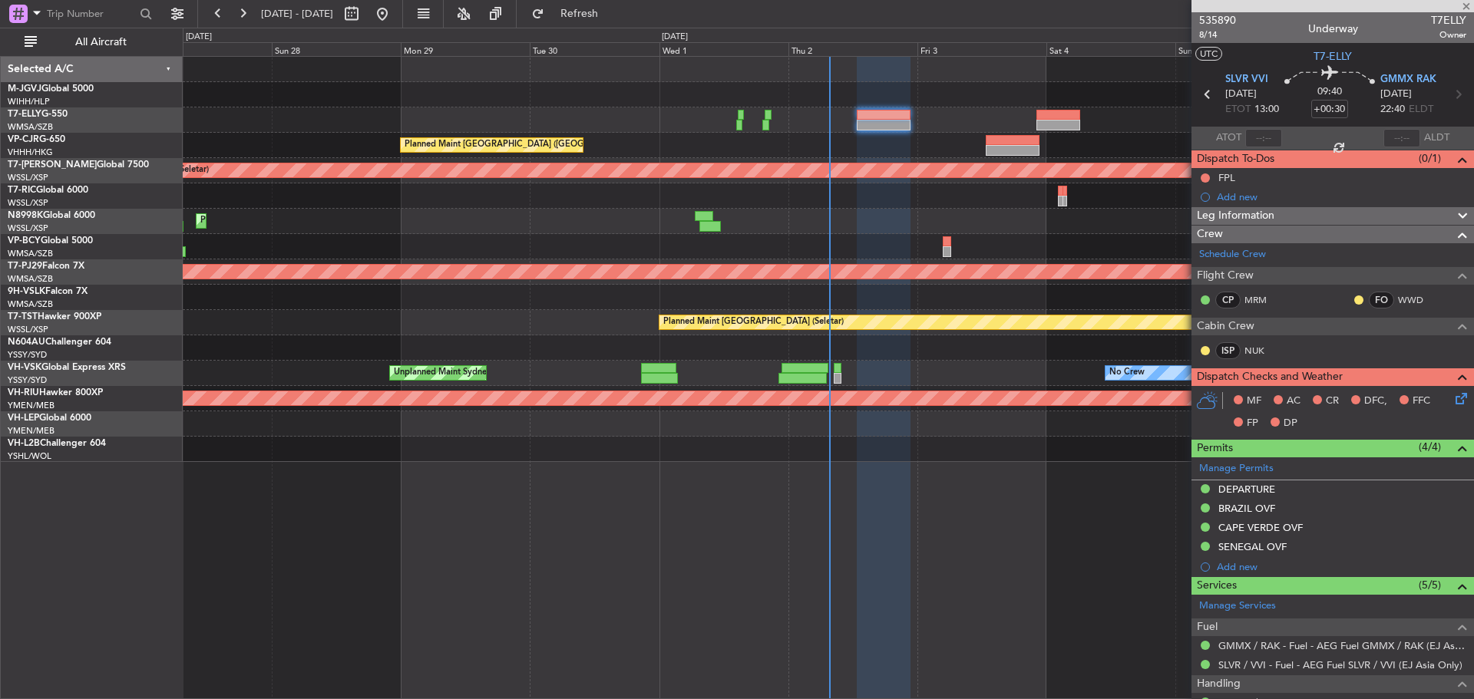
type input "+00:45"
type input "2"
